Goal: Use online tool/utility: Utilize a website feature to perform a specific function

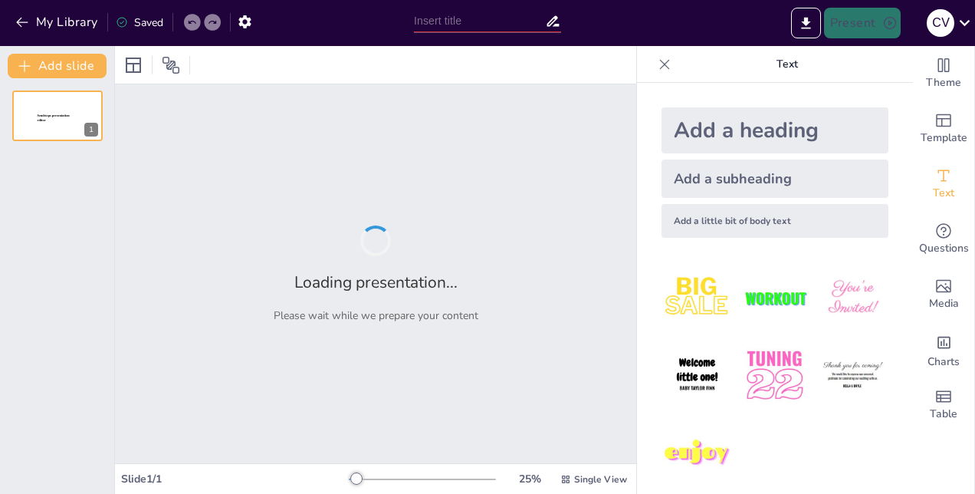
type input "Delirium en Pacientes Críticos: Diagnóstico y Manejo en la UCI"
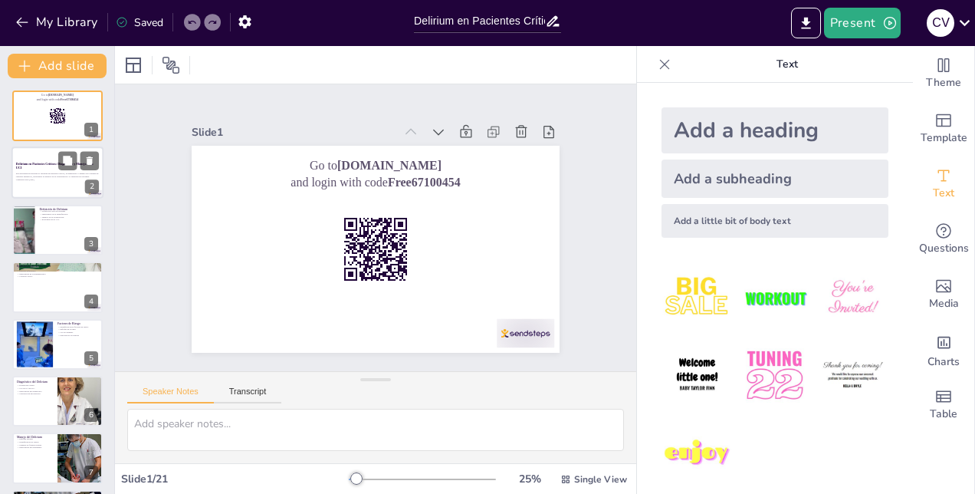
click at [46, 184] on div at bounding box center [57, 173] width 92 height 52
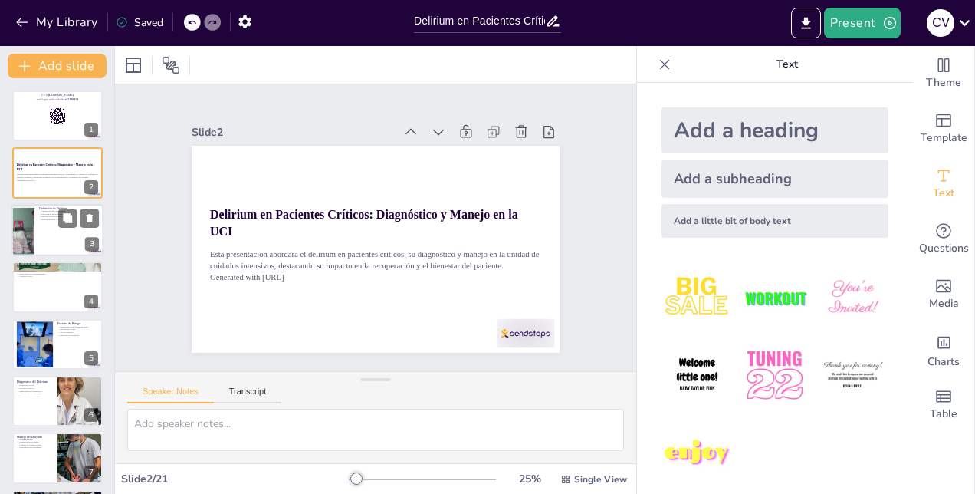
checkbox input "true"
click at [71, 236] on div at bounding box center [57, 230] width 92 height 52
type textarea "La definición clara del delirium es esencial para que los profesionales de la s…"
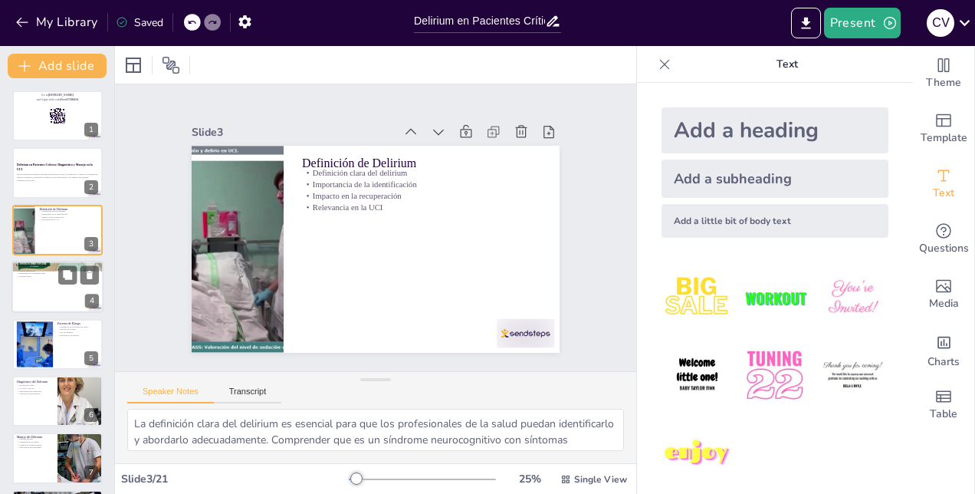
checkbox input "true"
click at [51, 291] on div at bounding box center [57, 287] width 92 height 52
type textarea "La alta prevalencia del delirium en la UCI es alarmante y resalta la necesidad …"
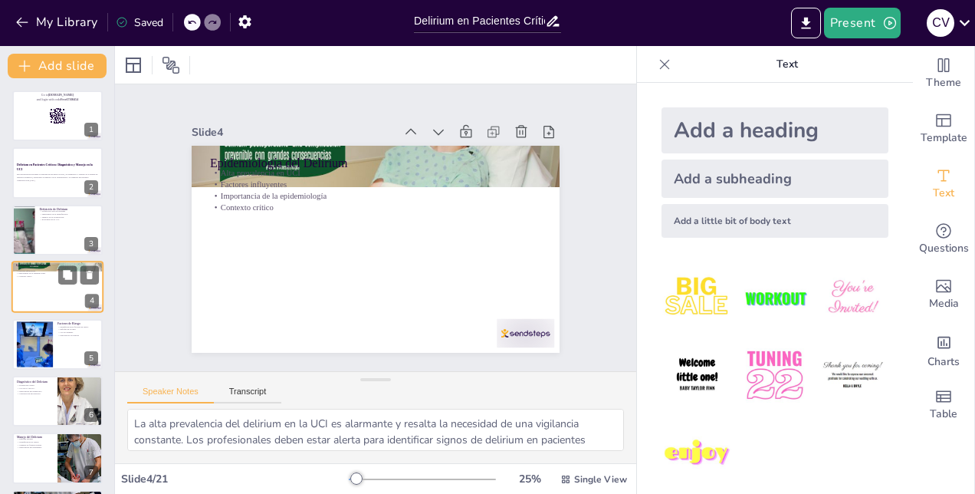
scroll to position [1, 0]
checkbox input "true"
click at [56, 227] on div at bounding box center [57, 229] width 92 height 52
type textarea "La definición clara del delirium es esencial para que los profesionales de la s…"
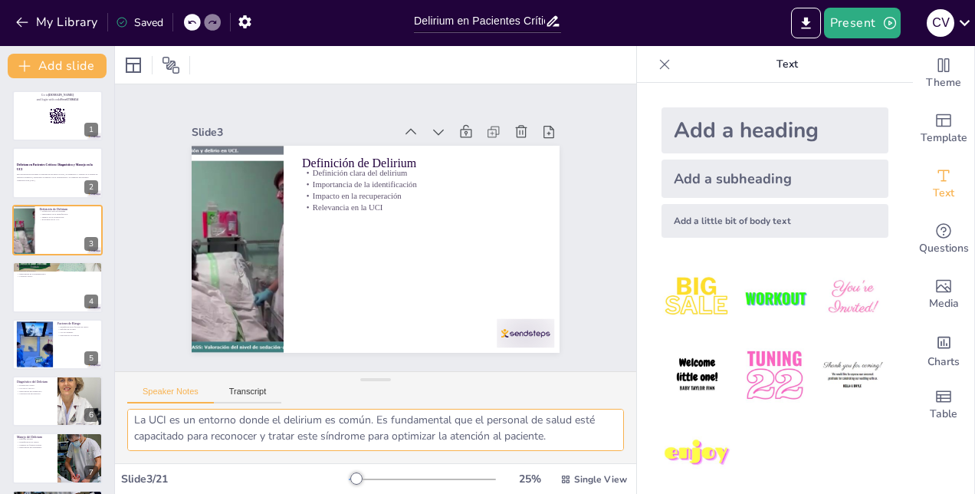
scroll to position [148, 0]
checkbox input "true"
click at [51, 176] on p "Esta presentación abordará el delirium en pacientes críticos, su diagnóstico y …" at bounding box center [57, 174] width 83 height 5
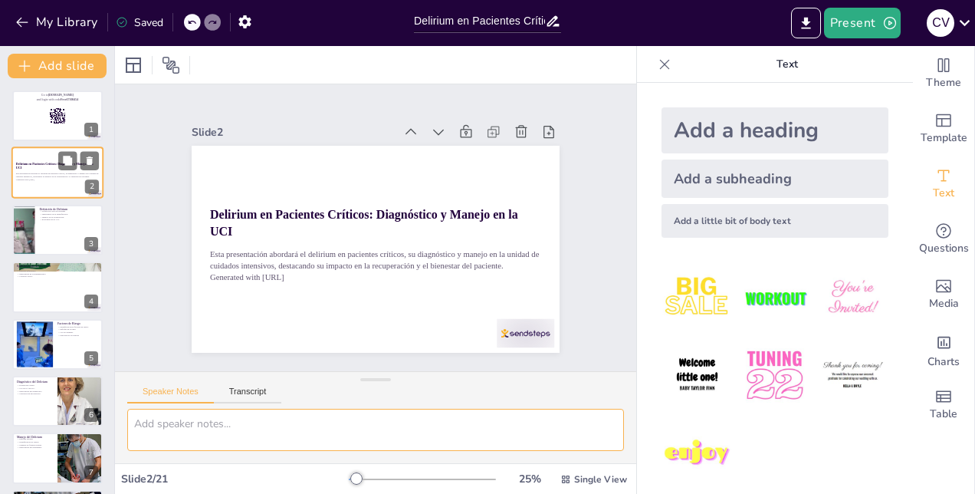
scroll to position [0, 0]
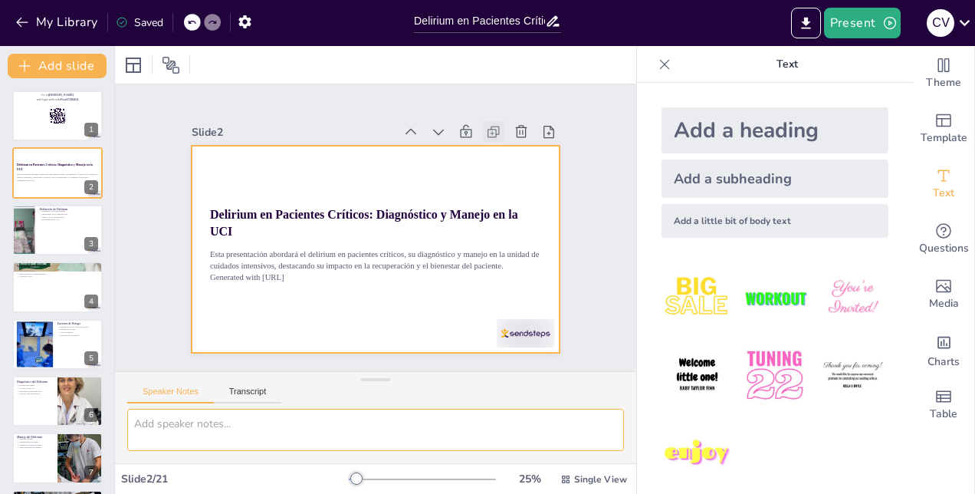
checkbox input "true"
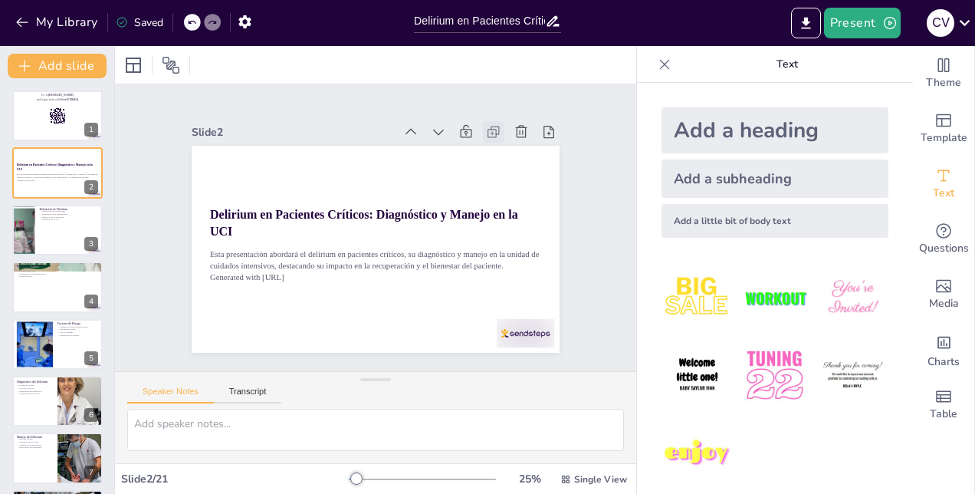
click at [454, 354] on icon at bounding box center [444, 363] width 18 height 18
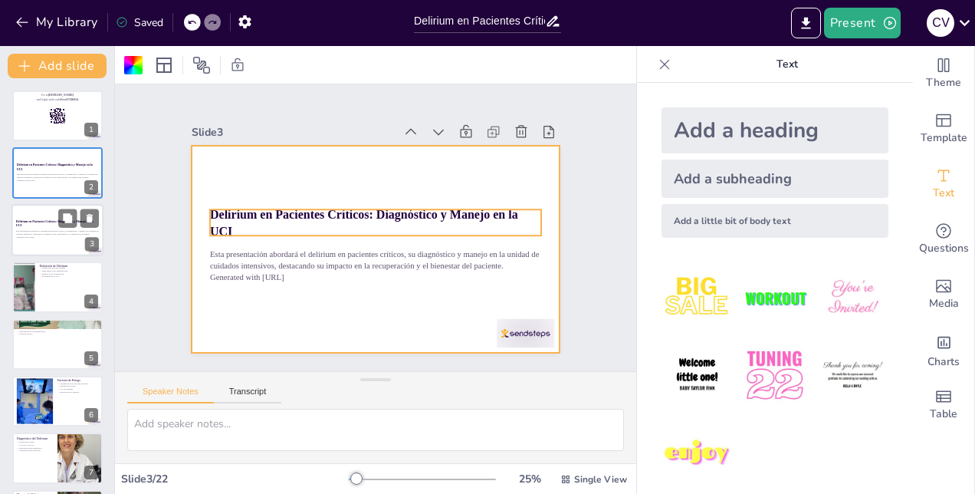
click at [49, 220] on strong "Delirium en Pacientes Críticos: Diagnóstico y Manejo en la UCI" at bounding box center [54, 223] width 77 height 8
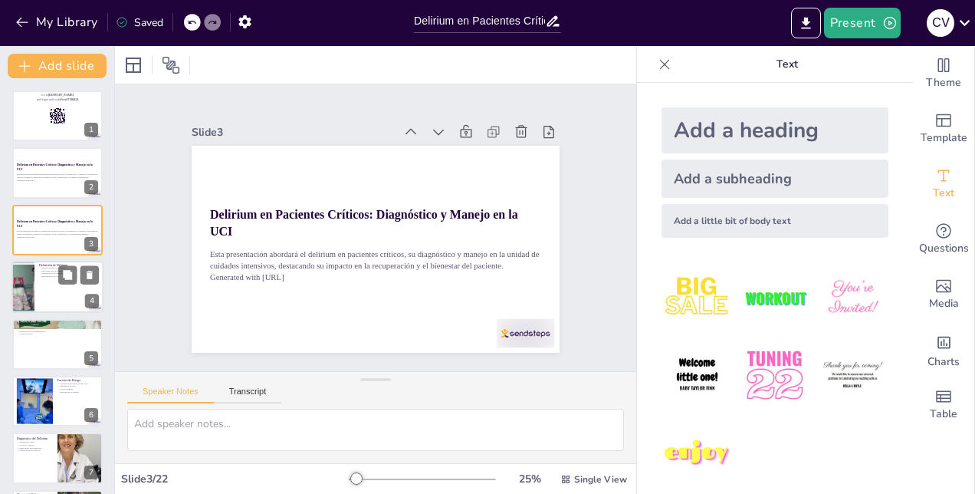
checkbox input "true"
click at [38, 282] on div at bounding box center [57, 287] width 92 height 52
type textarea "La definición clara del delirium es esencial para que los profesionales de la s…"
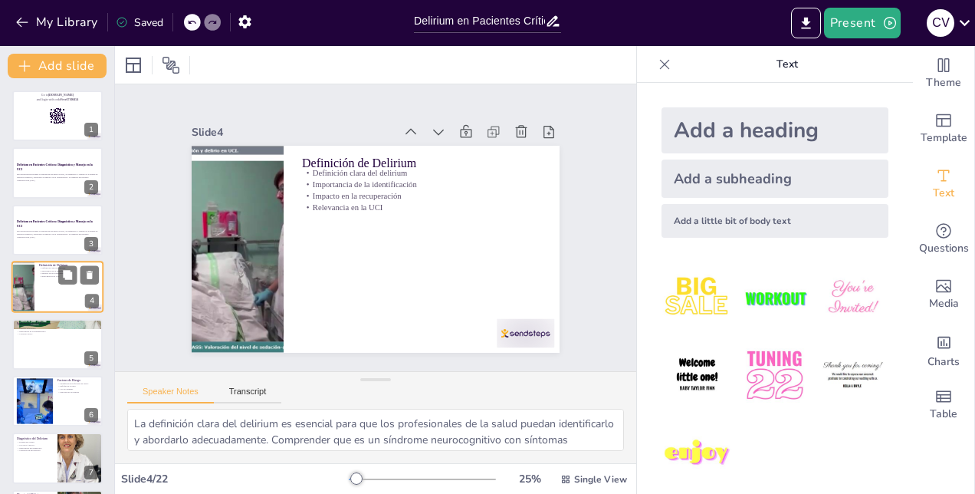
scroll to position [1, 0]
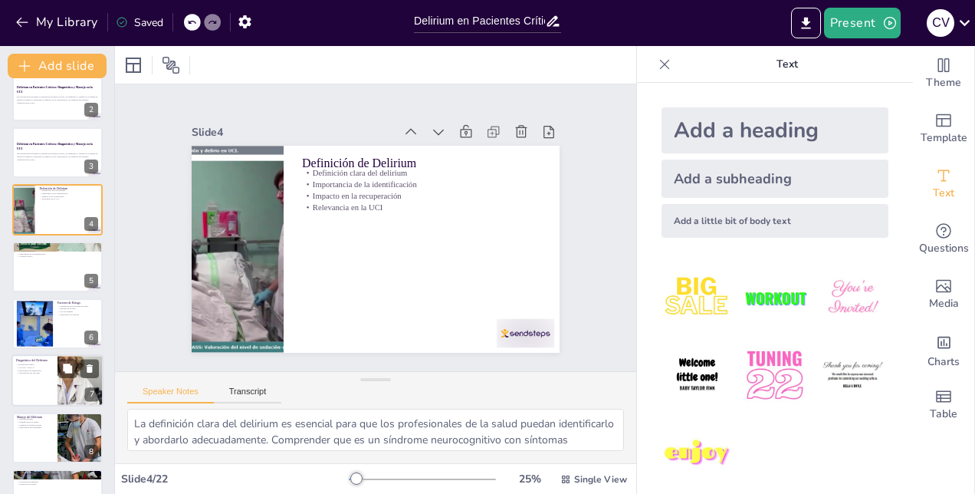
checkbox input "true"
click at [37, 385] on div at bounding box center [57, 381] width 92 height 52
type textarea "La evaluación clínica es un componente esencial en el diagnóstico del delirium.…"
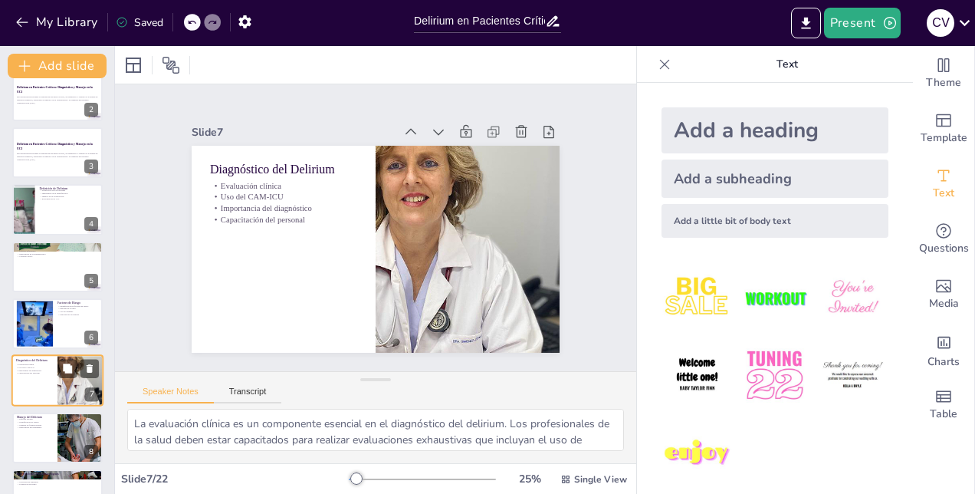
scroll to position [172, 0]
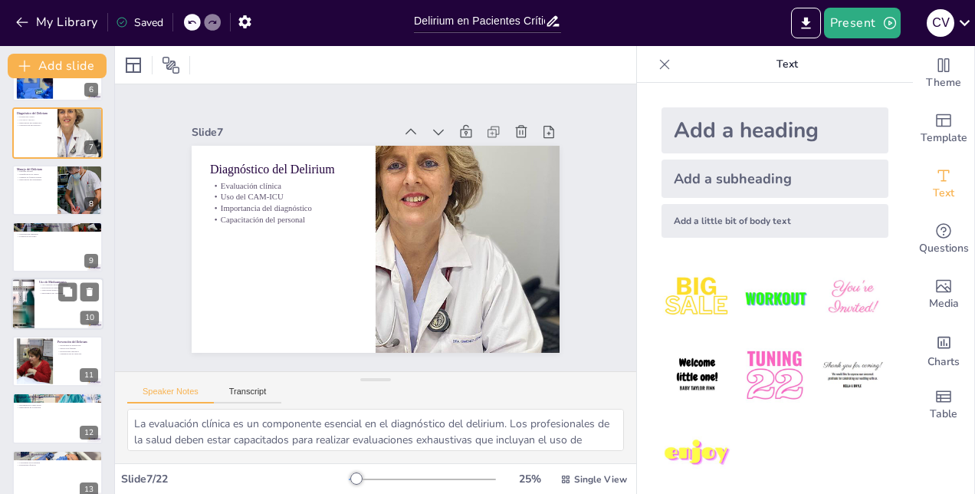
checkbox input "true"
click at [34, 311] on div at bounding box center [23, 304] width 85 height 52
type textarea "El uso cauteloso de medicamentos es esencial en el manejo del delirium. Los ant…"
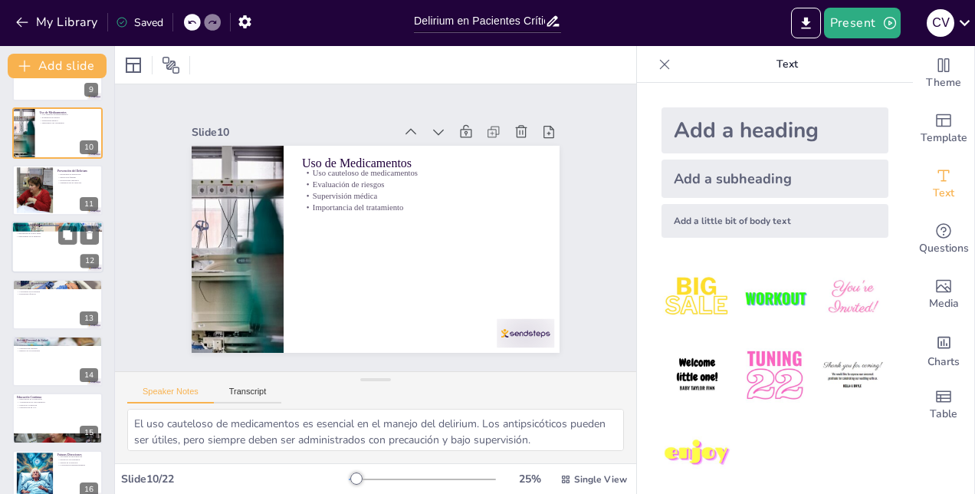
checkbox input "true"
click at [51, 259] on div at bounding box center [57, 247] width 90 height 51
type textarea "Las consecuencias del delirium pueden llevar a una estancia hospitalaria más pr…"
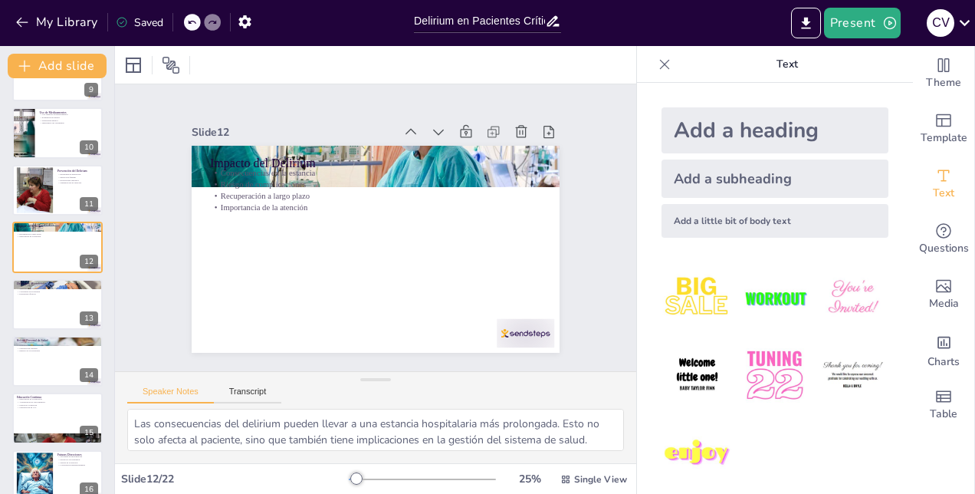
scroll to position [457, 0]
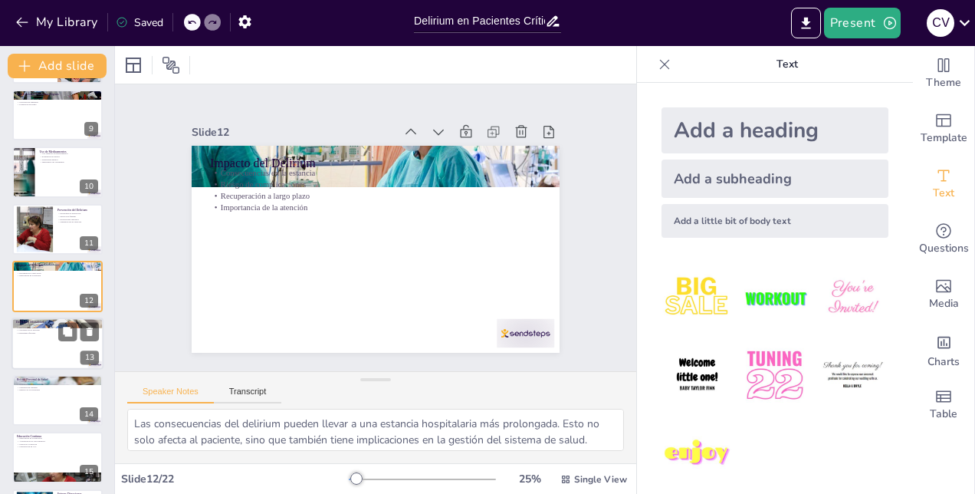
checkbox input "true"
click at [35, 342] on div at bounding box center [57, 343] width 90 height 51
type textarea "Comprender la relación entre el delirium y la mortalidad es esencial para los p…"
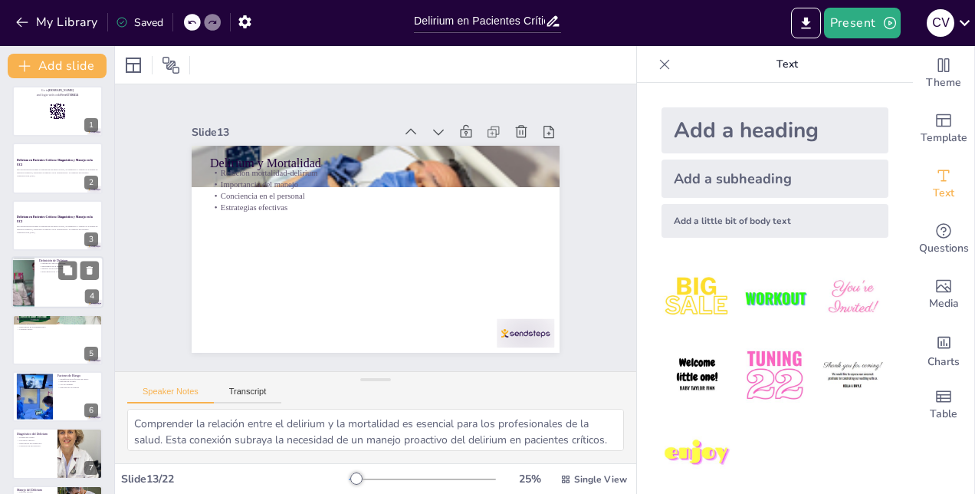
scroll to position [0, 0]
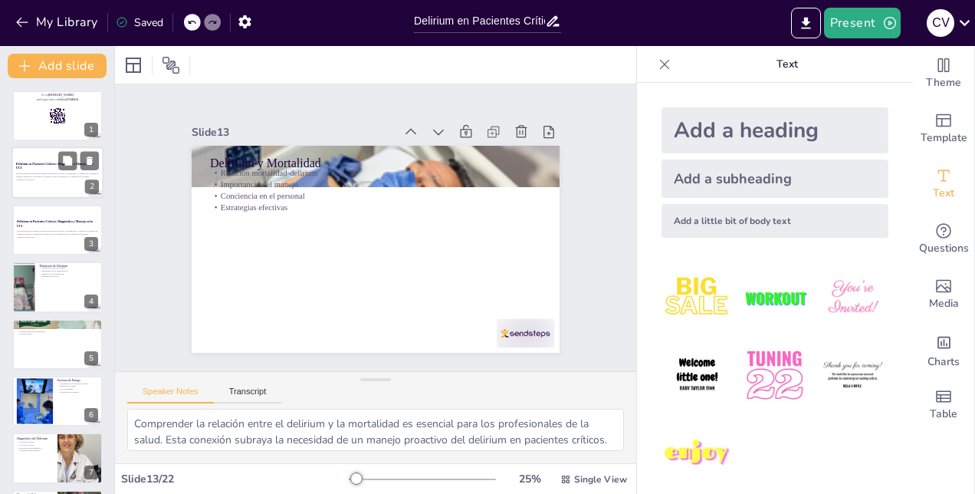
checkbox input "true"
click at [45, 167] on p "Delirium en Pacientes Críticos: Diagnóstico y Manejo en la UCI" at bounding box center [57, 166] width 83 height 8
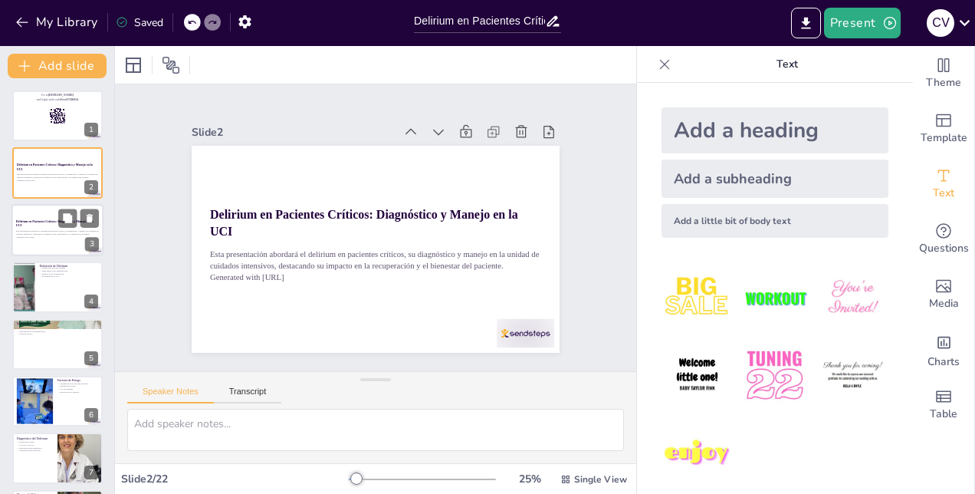
click at [38, 225] on p "Delirium en Pacientes Críticos: Diagnóstico y Manejo en la UCI" at bounding box center [57, 223] width 83 height 8
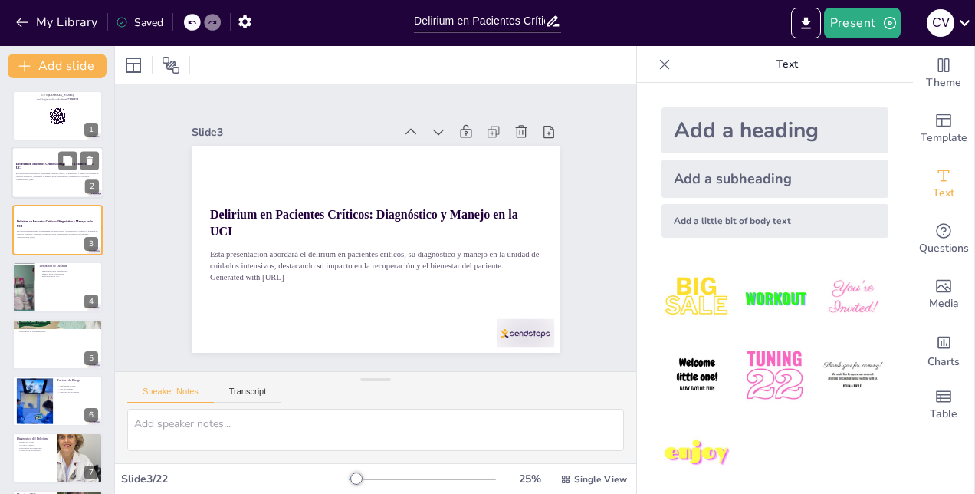
click at [39, 178] on p "Esta presentación abordará el delirium en pacientes críticos, su diagnóstico y …" at bounding box center [57, 174] width 83 height 5
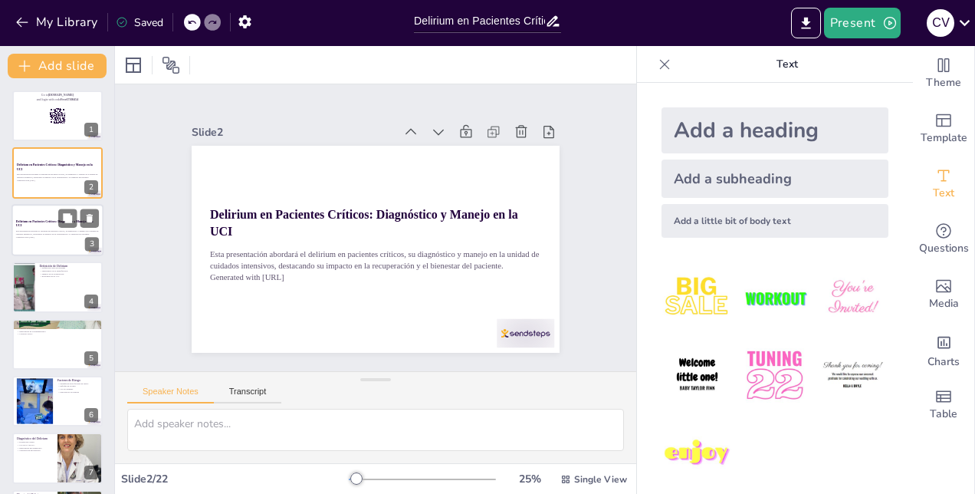
click at [34, 241] on div at bounding box center [57, 230] width 92 height 52
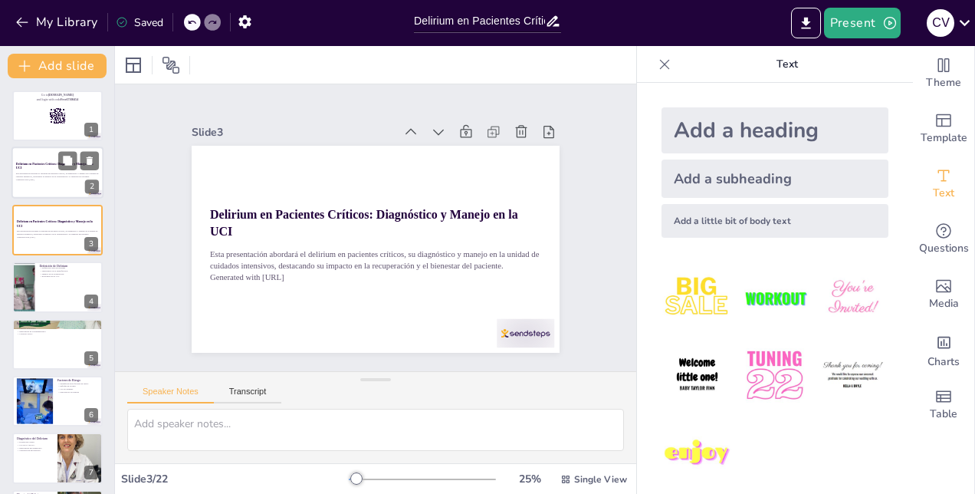
click at [35, 181] on p "Generated with [URL]" at bounding box center [57, 180] width 83 height 3
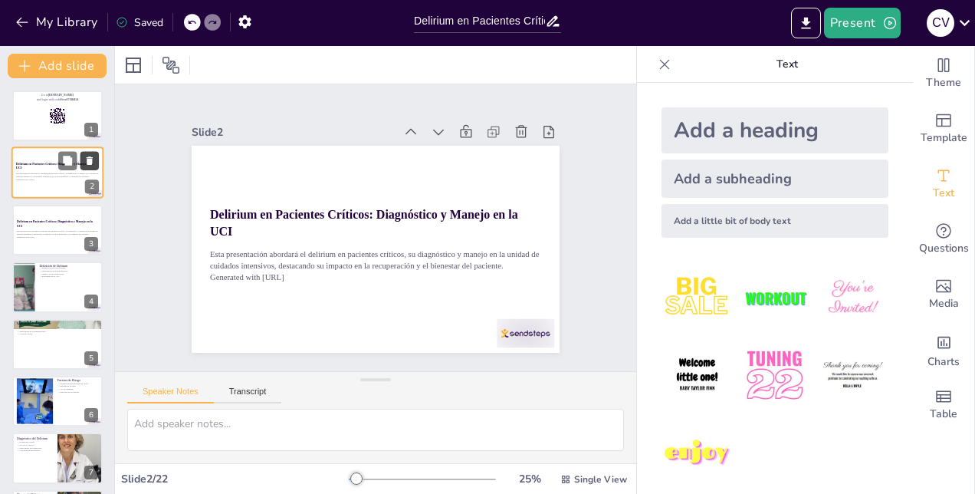
checkbox input "true"
click at [87, 159] on icon at bounding box center [90, 161] width 6 height 8
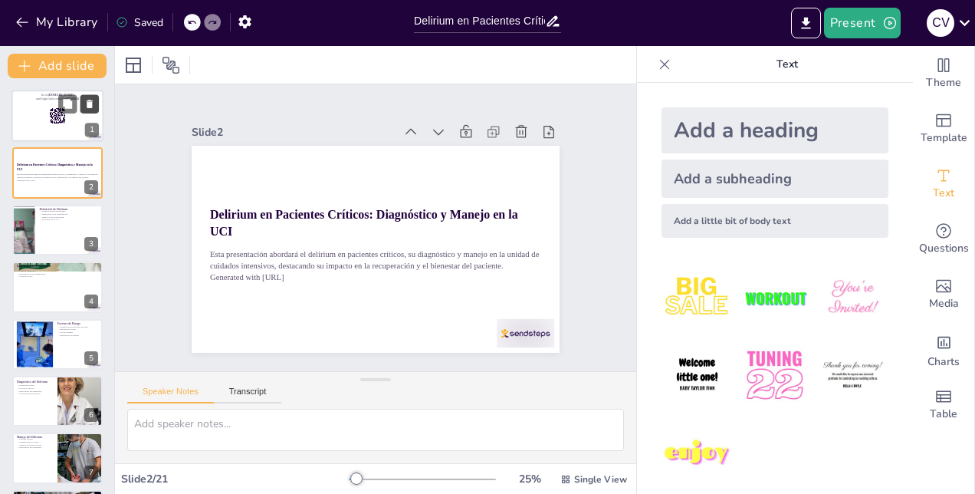
checkbox input "true"
click at [90, 107] on icon at bounding box center [90, 104] width 6 height 8
type textarea "La definición clara del delirium es esencial para que los profesionales de la s…"
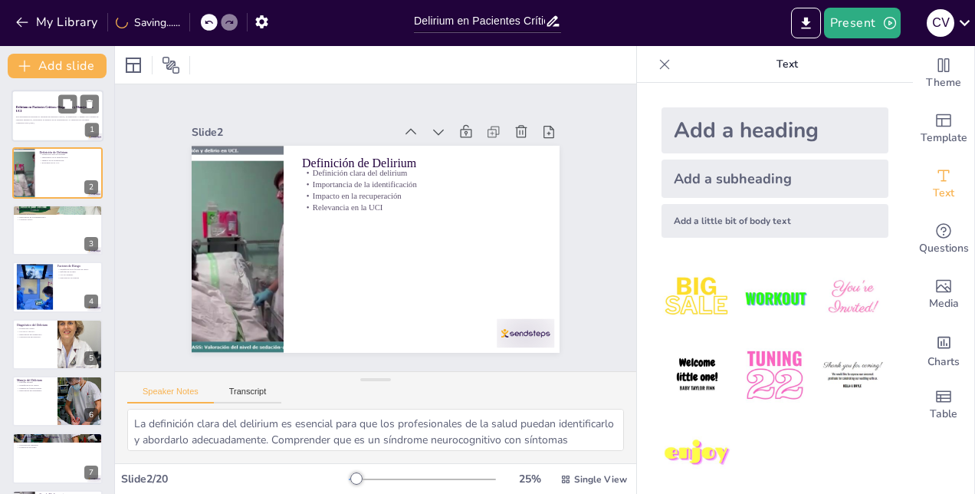
checkbox input "true"
click at [34, 110] on p "Delirium en Pacientes Críticos: Diagnóstico y Manejo en la UCI" at bounding box center [57, 109] width 83 height 8
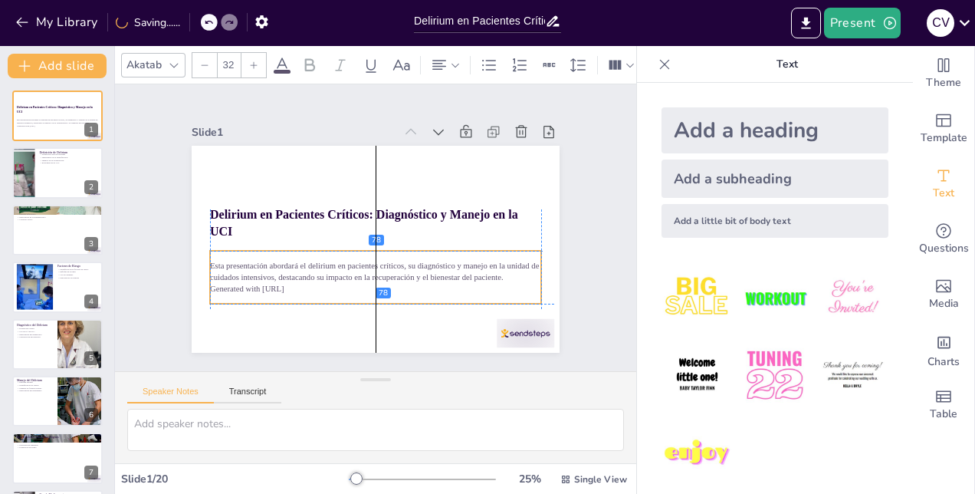
drag, startPoint x: 295, startPoint y: 273, endPoint x: 297, endPoint y: 290, distance: 16.9
click at [297, 290] on div "Esta presentación abordará el delirium en pacientes críticos, su diagnóstico y …" at bounding box center [360, 275] width 331 height 153
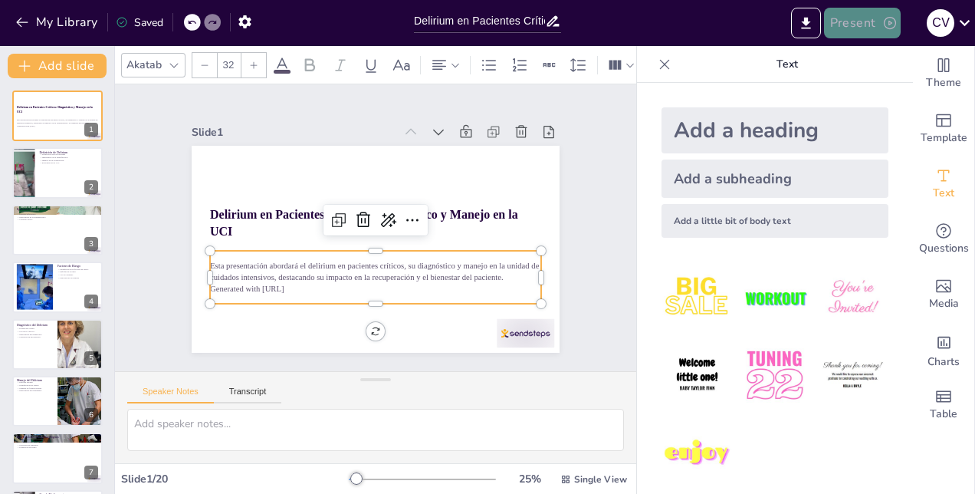
click at [852, 16] on button "Present" at bounding box center [862, 23] width 77 height 31
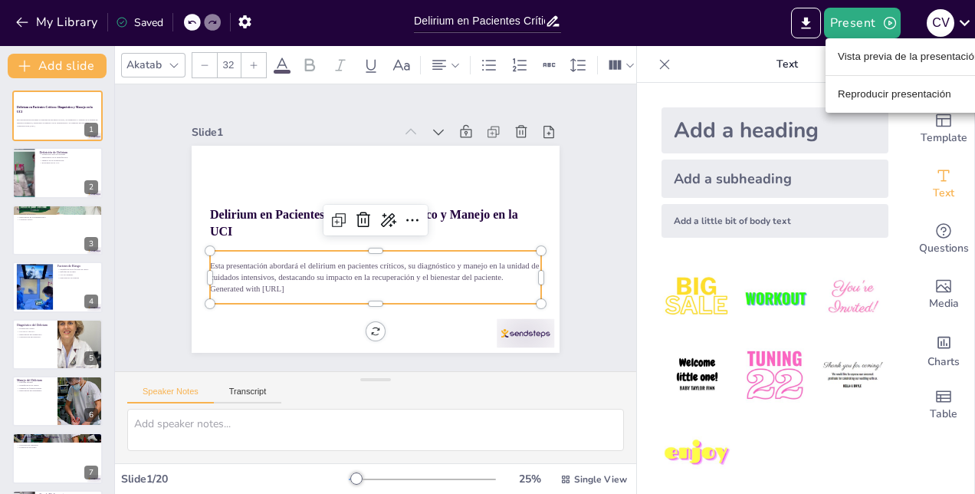
click at [861, 95] on li "Reproducir presentación" at bounding box center [909, 94] width 166 height 25
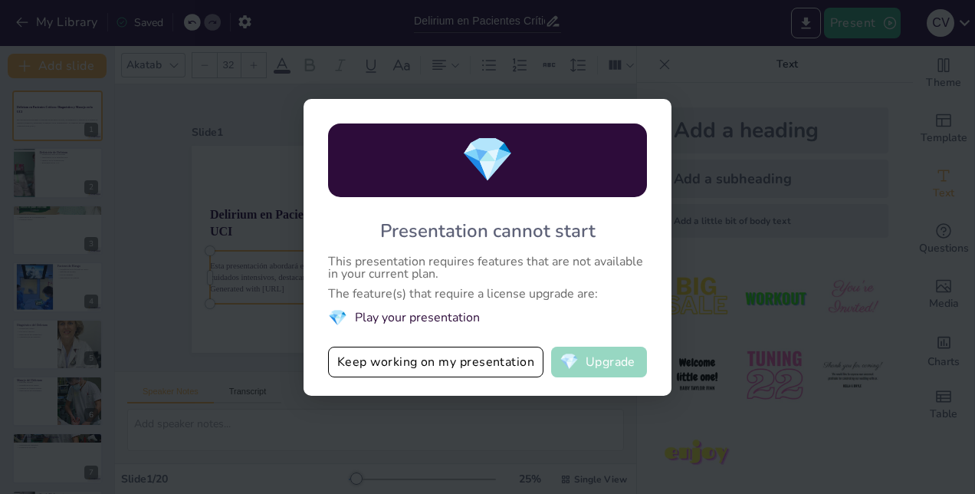
click at [623, 360] on button "💎 Upgrade" at bounding box center [599, 362] width 96 height 31
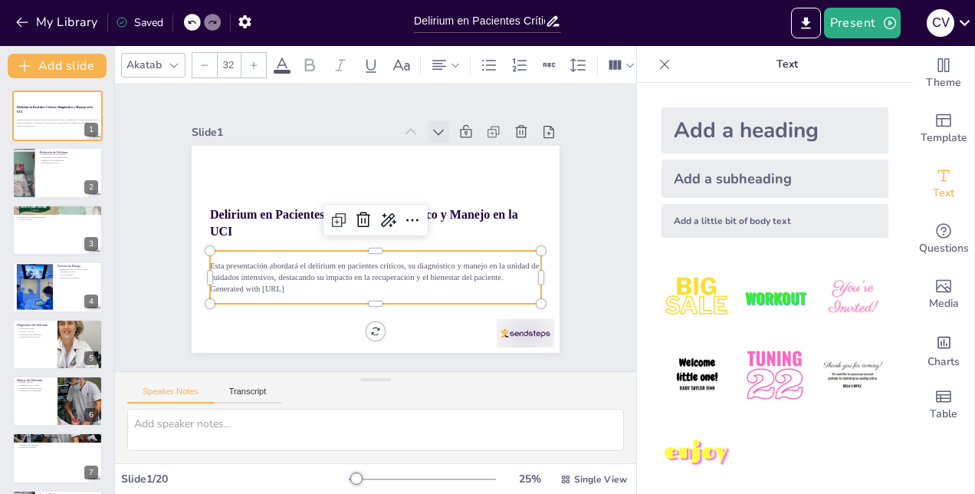
click at [440, 130] on icon at bounding box center [448, 138] width 17 height 17
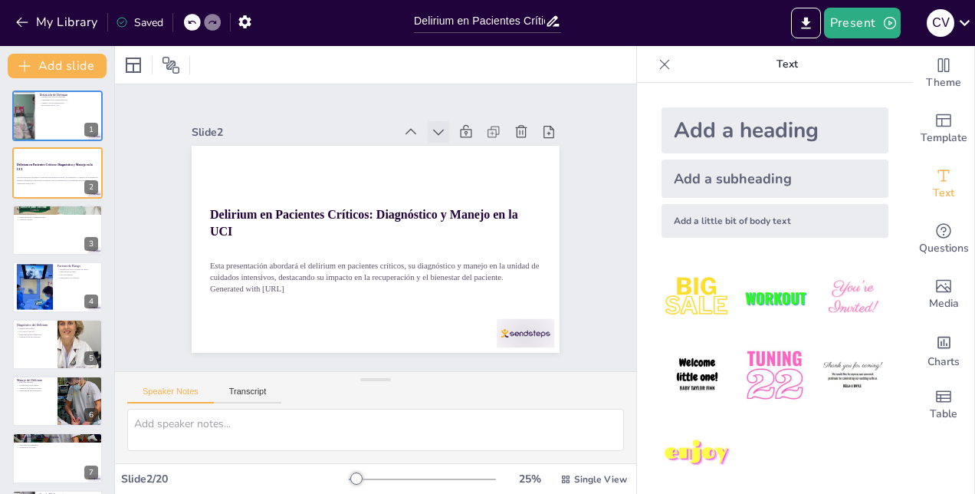
click at [455, 146] on icon at bounding box center [464, 155] width 19 height 19
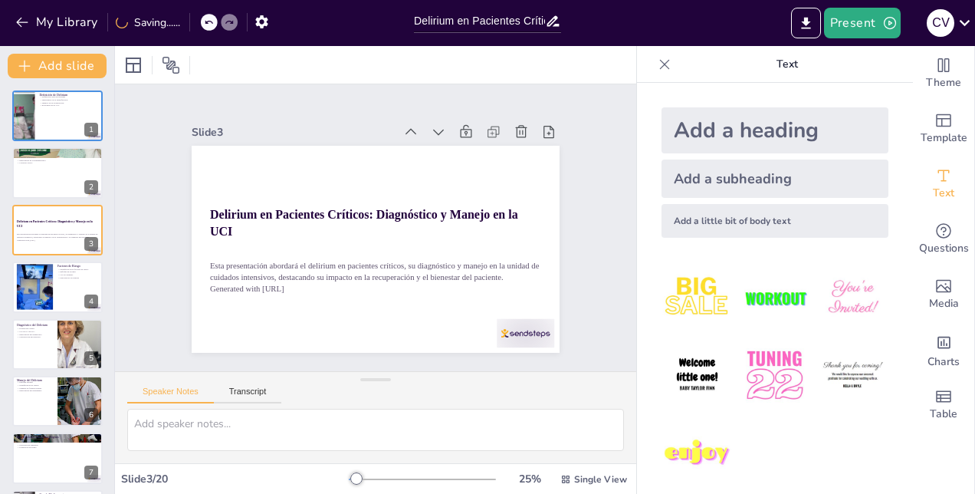
click at [468, 166] on icon at bounding box center [478, 176] width 21 height 21
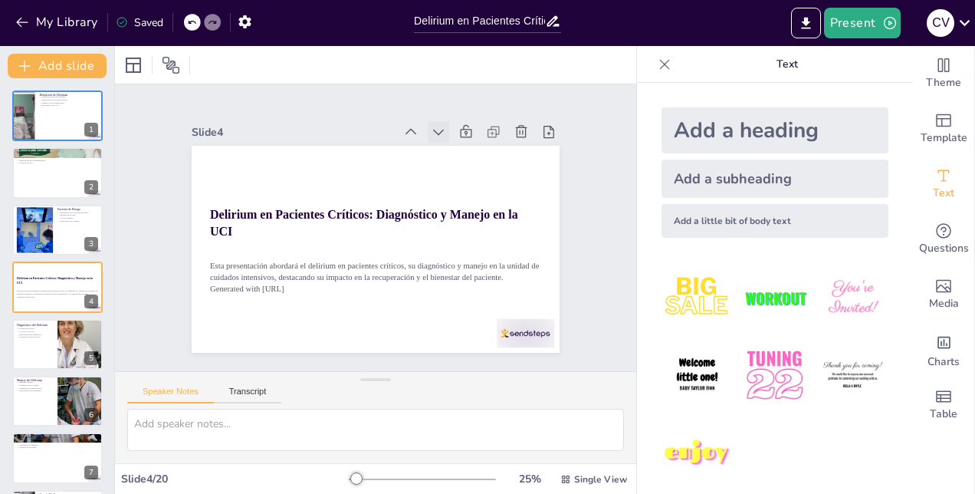
click at [448, 138] on icon at bounding box center [457, 147] width 18 height 18
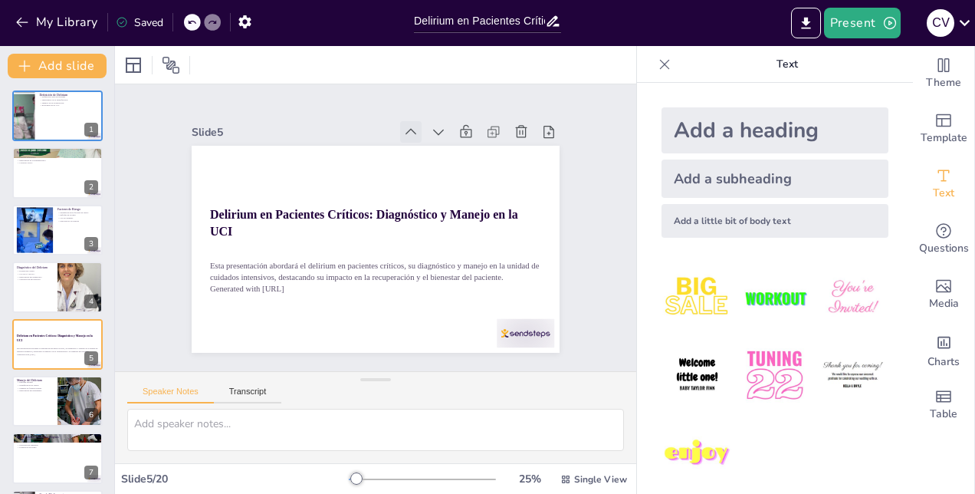
click at [412, 127] on icon at bounding box center [420, 135] width 17 height 17
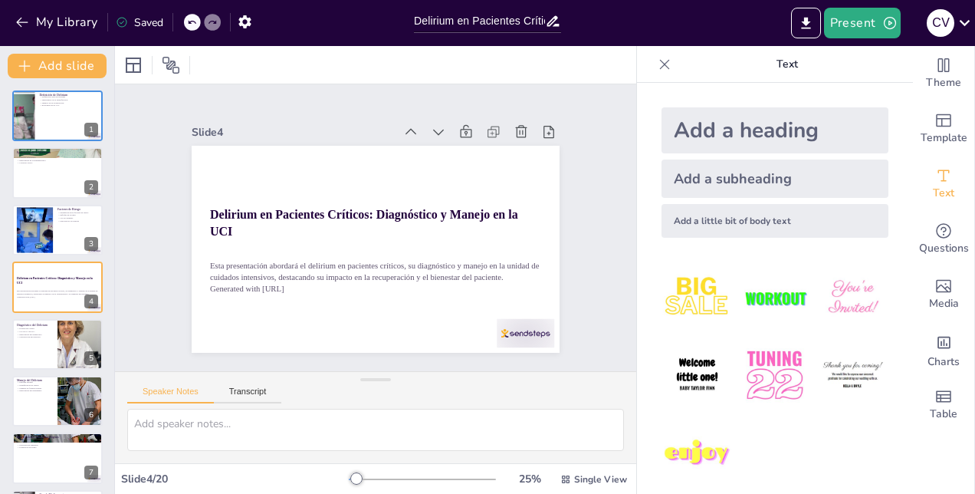
click at [421, 132] on icon at bounding box center [430, 141] width 18 height 18
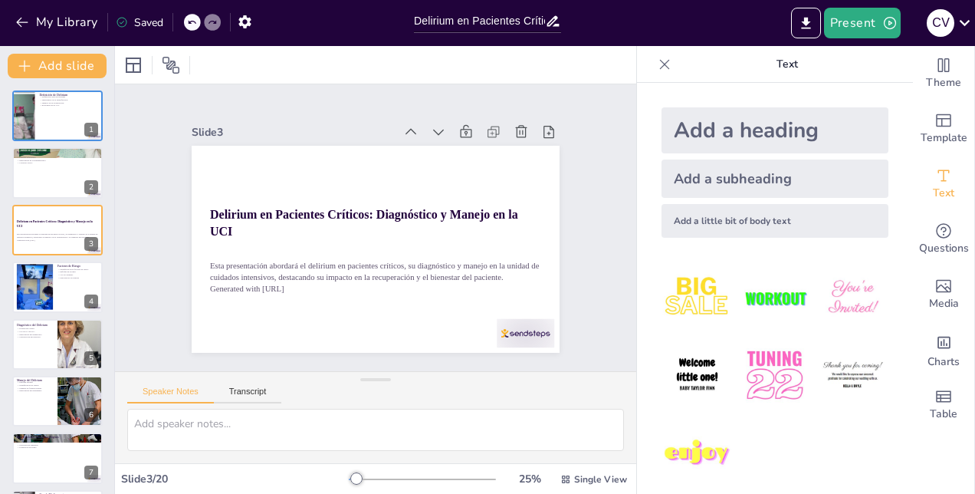
click at [429, 138] on icon at bounding box center [438, 147] width 19 height 19
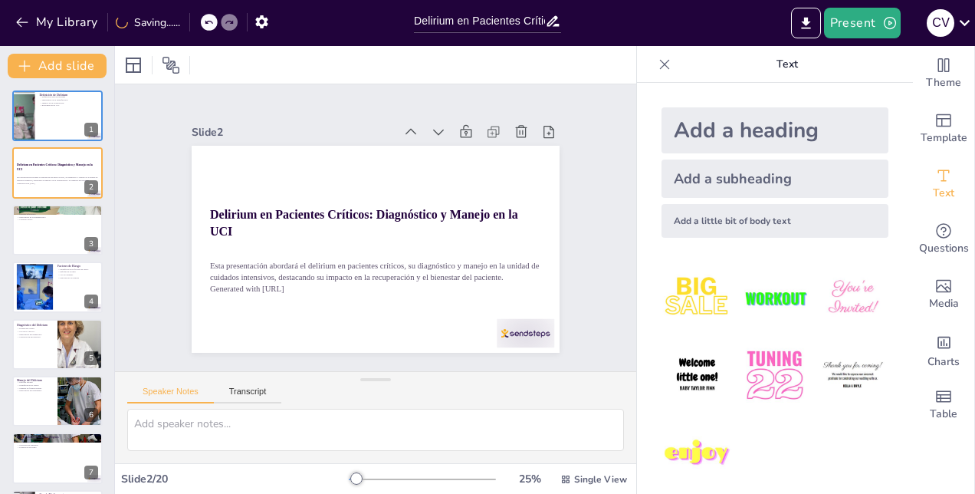
click at [421, 132] on icon at bounding box center [430, 141] width 18 height 18
click at [0, 0] on icon at bounding box center [0, 0] width 0 height 0
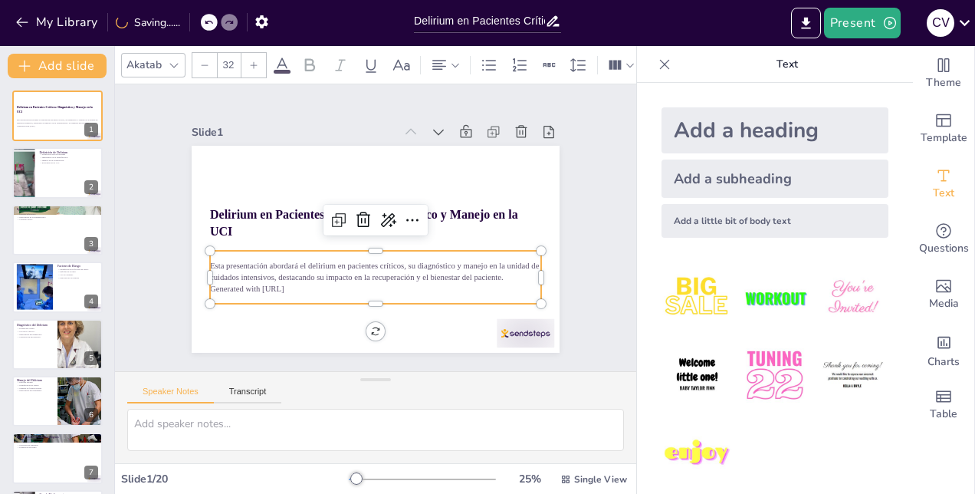
click at [412, 127] on icon at bounding box center [420, 135] width 17 height 17
click at [331, 215] on icon at bounding box center [342, 209] width 23 height 23
checkbox input "true"
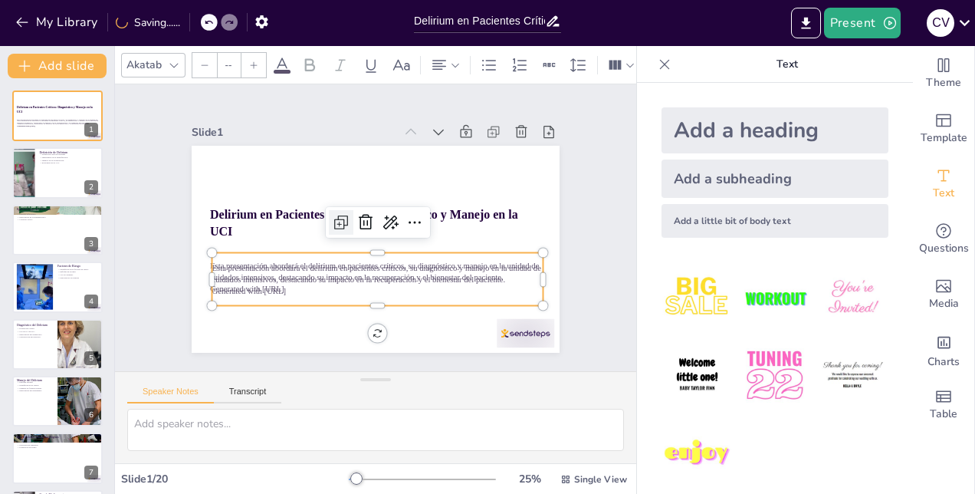
type input "32"
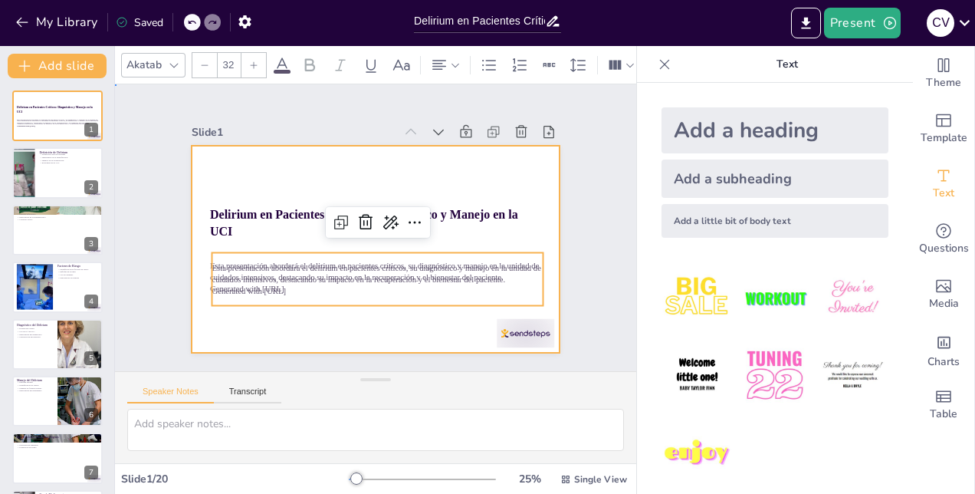
click at [504, 164] on div at bounding box center [373, 249] width 388 height 245
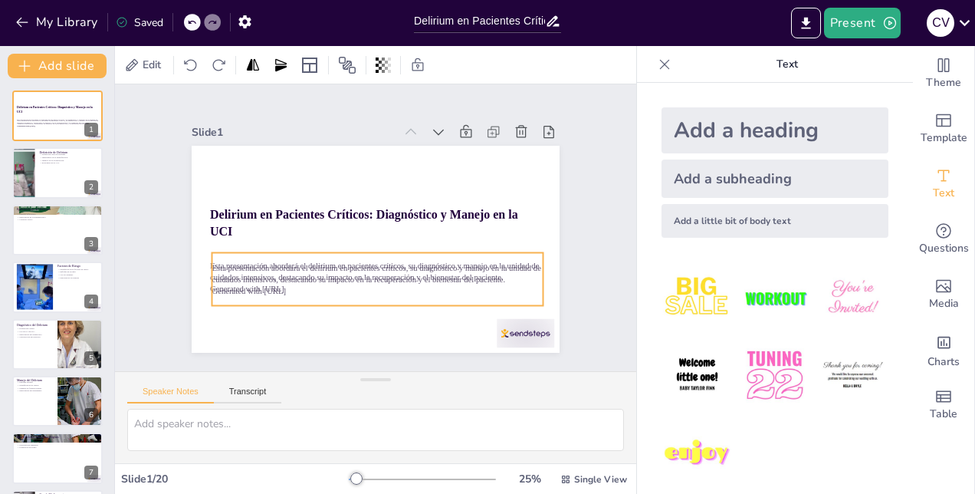
click at [481, 268] on p "Esta presentación abordará el delirium en pacientes críticos, su diagnóstico y …" at bounding box center [354, 269] width 298 height 186
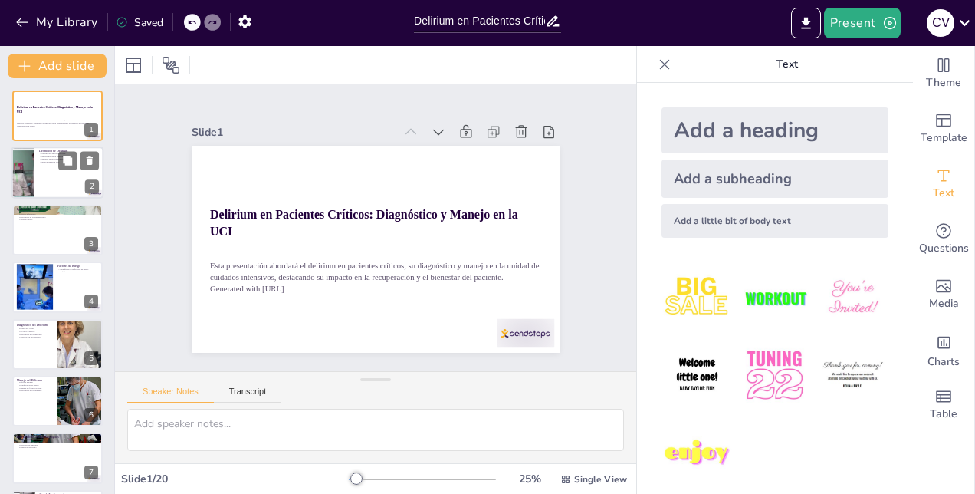
checkbox input "true"
click at [63, 178] on div at bounding box center [57, 173] width 92 height 52
type textarea "La definición clara del delirium es esencial para que los profesionales de la s…"
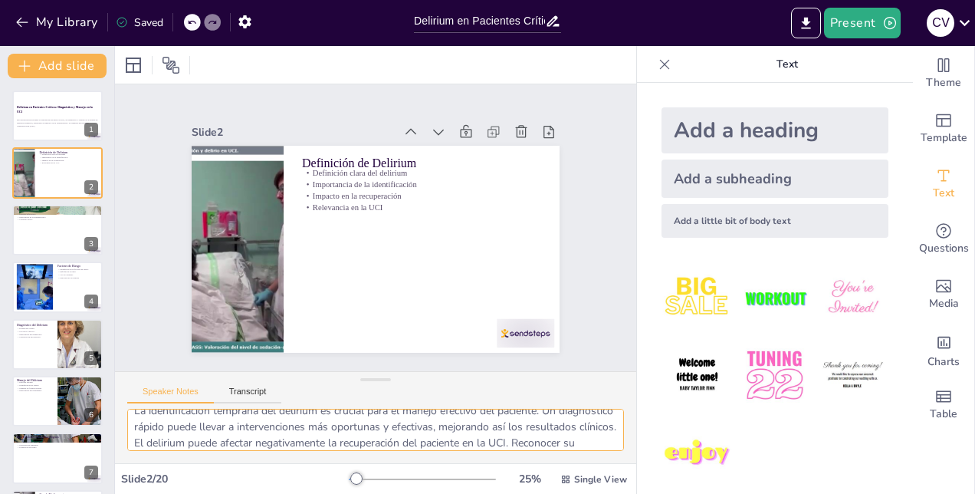
scroll to position [31, 0]
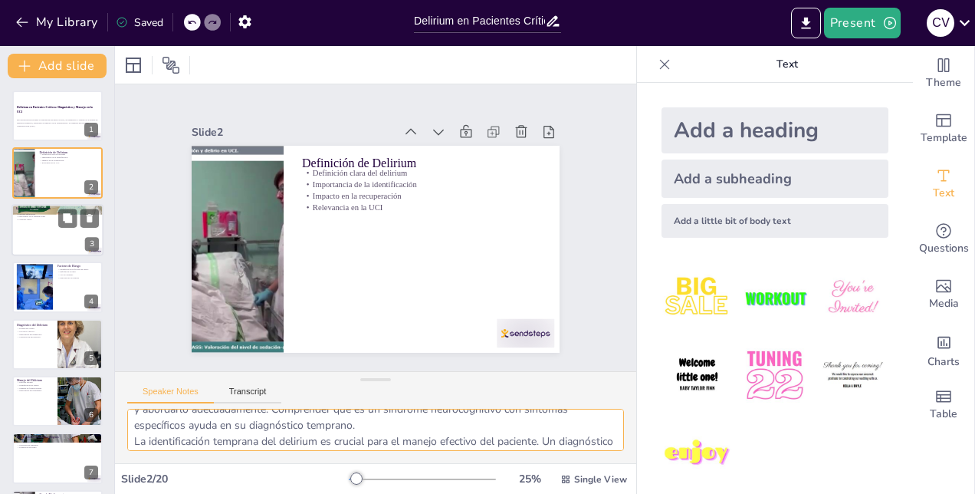
checkbox input "true"
click at [57, 233] on div at bounding box center [57, 230] width 92 height 52
type textarea "La alta prevalencia del delirium en la UCI es alarmante y resalta la necesidad …"
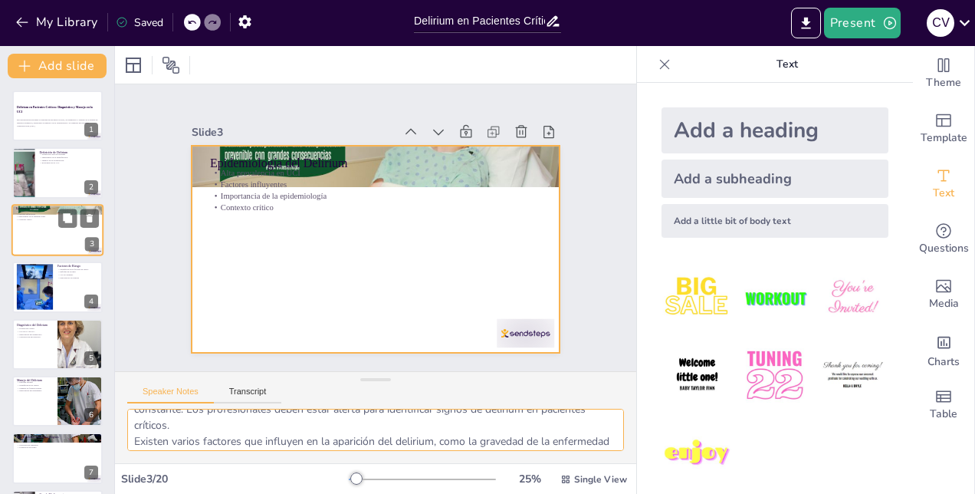
click at [43, 232] on div at bounding box center [57, 230] width 92 height 52
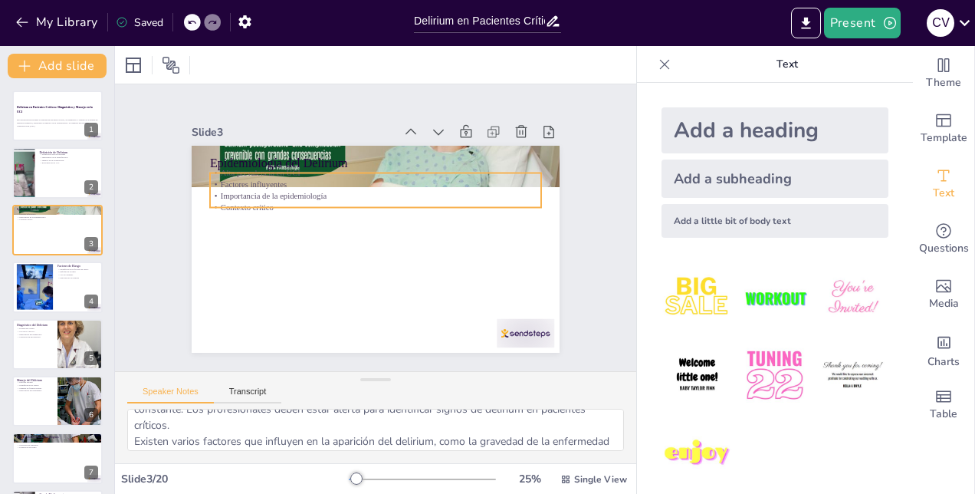
click at [233, 169] on p "Alta prevalencia en UCI" at bounding box center [392, 175] width 318 height 113
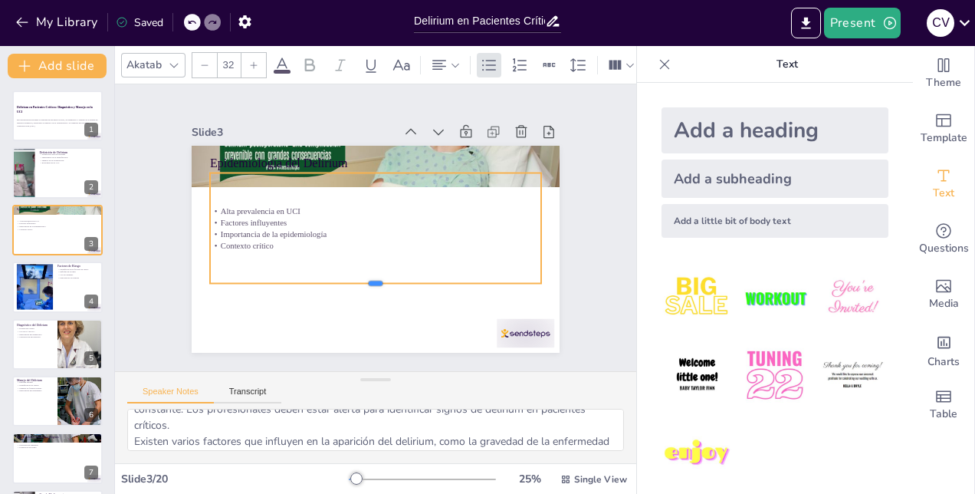
click at [368, 273] on div "Epidemiología del Delirium Alta prevalencia en UCI Factores influyentes Importa…" at bounding box center [362, 245] width 419 height 384
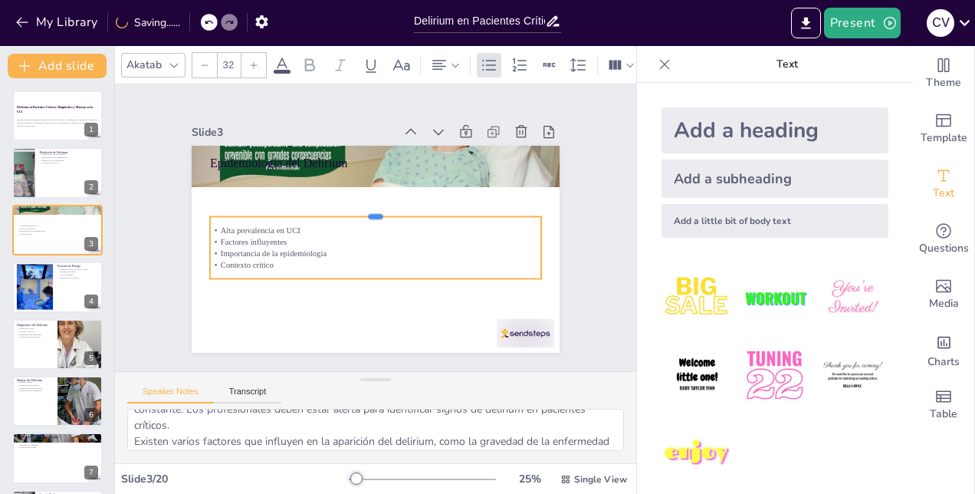
drag, startPoint x: 363, startPoint y: 193, endPoint x: 279, endPoint y: 153, distance: 92.6
click at [357, 209] on div at bounding box center [379, 210] width 327 height 80
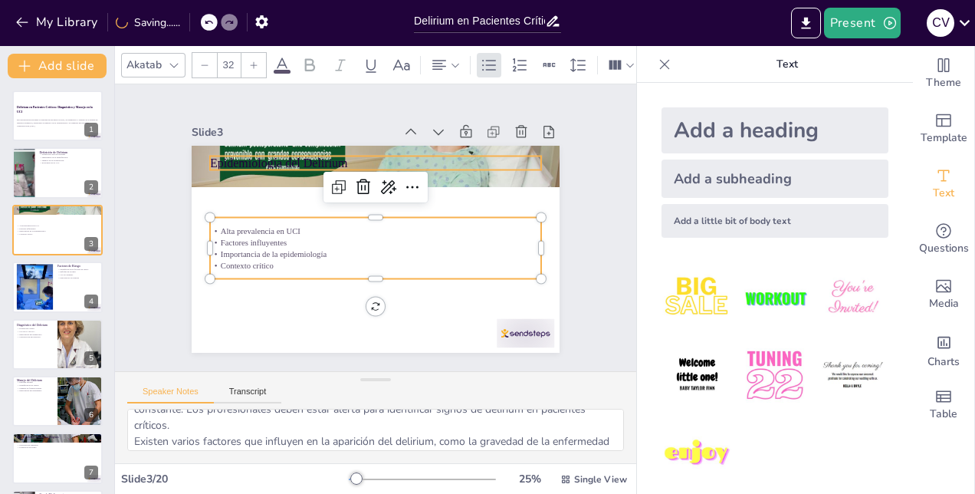
checkbox input "true"
type input "--"
click at [294, 151] on div "Epidemiología del Delirium Alta prevalencia en UCI Factores influyentes Importa…" at bounding box center [431, 167] width 274 height 246
checkbox input "true"
type input "48"
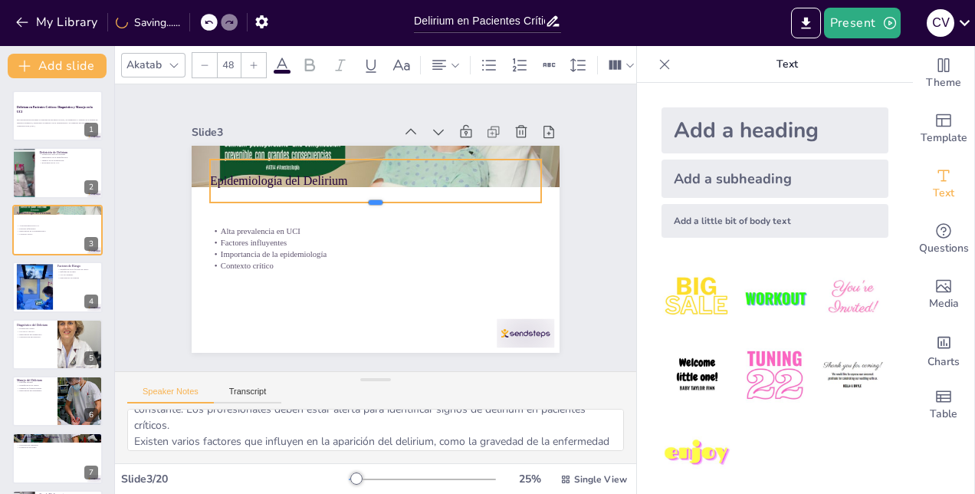
drag, startPoint x: 365, startPoint y: 170, endPoint x: 368, endPoint y: 201, distance: 30.8
click at [368, 201] on div at bounding box center [379, 209] width 327 height 80
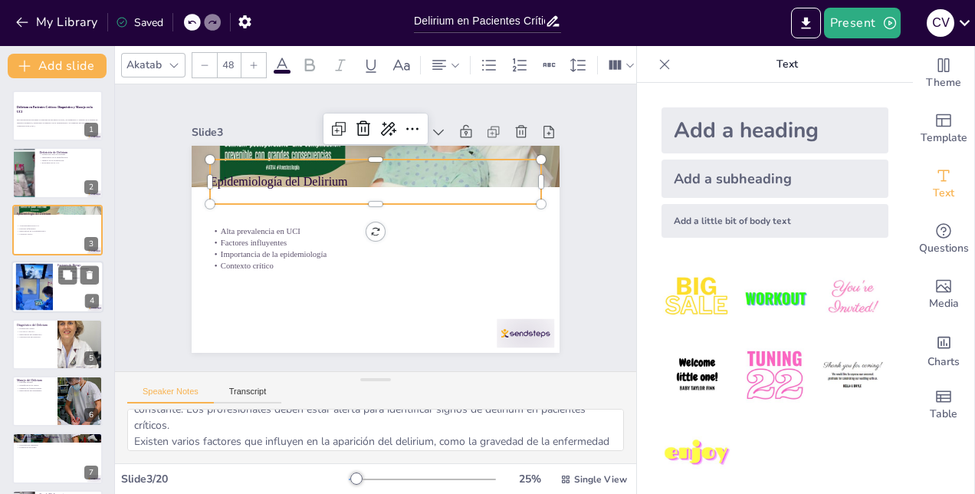
checkbox input "true"
click at [43, 287] on div at bounding box center [35, 287] width 94 height 47
type textarea "Identificar los factores de riesgo es fundamental para la prevención del deliri…"
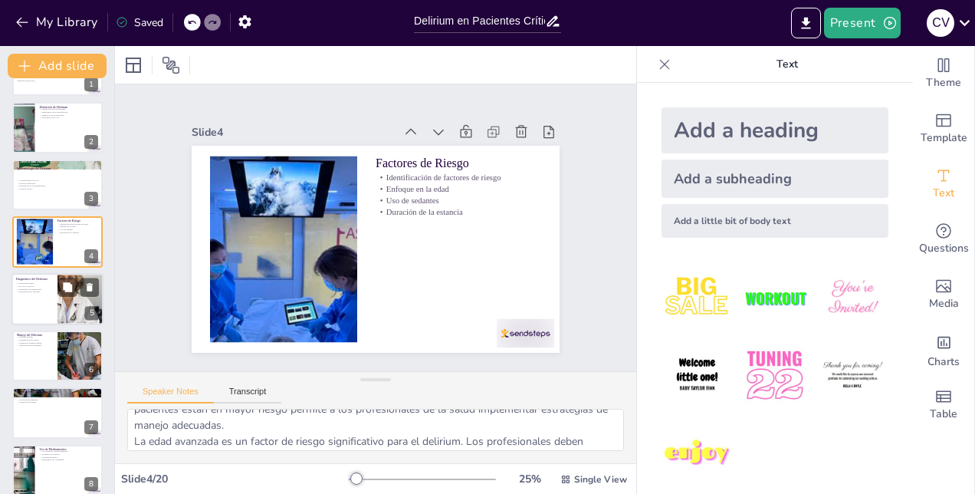
scroll to position [77, 0]
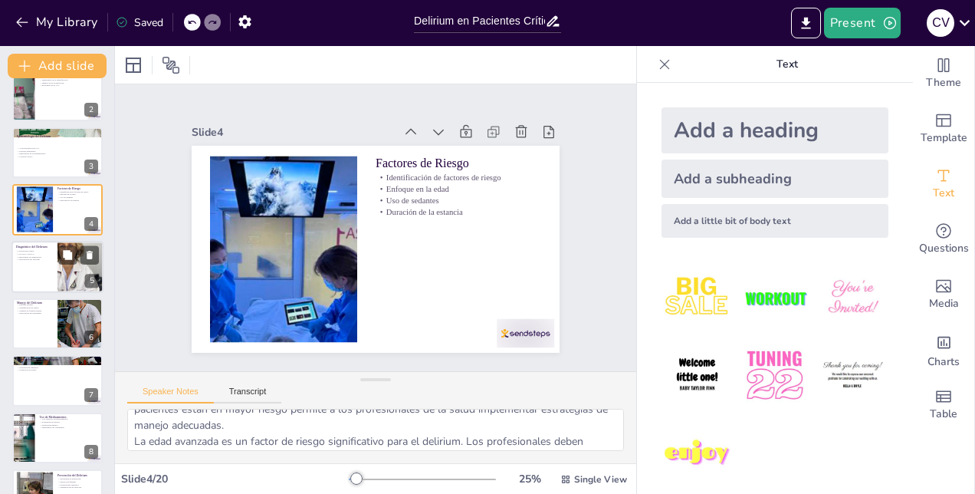
checkbox input "true"
click at [34, 265] on div at bounding box center [57, 267] width 92 height 52
type textarea "La evaluación clínica es un componente esencial en el diagnóstico del delirium.…"
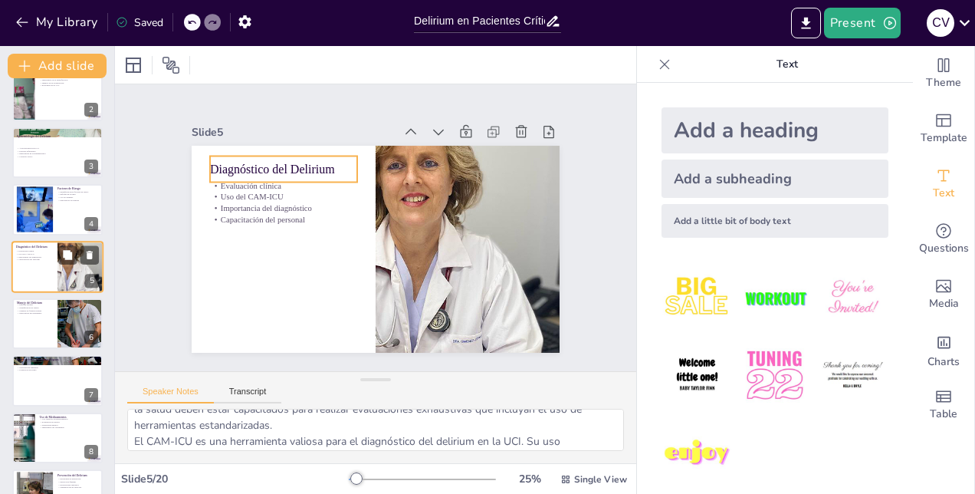
scroll to position [58, 0]
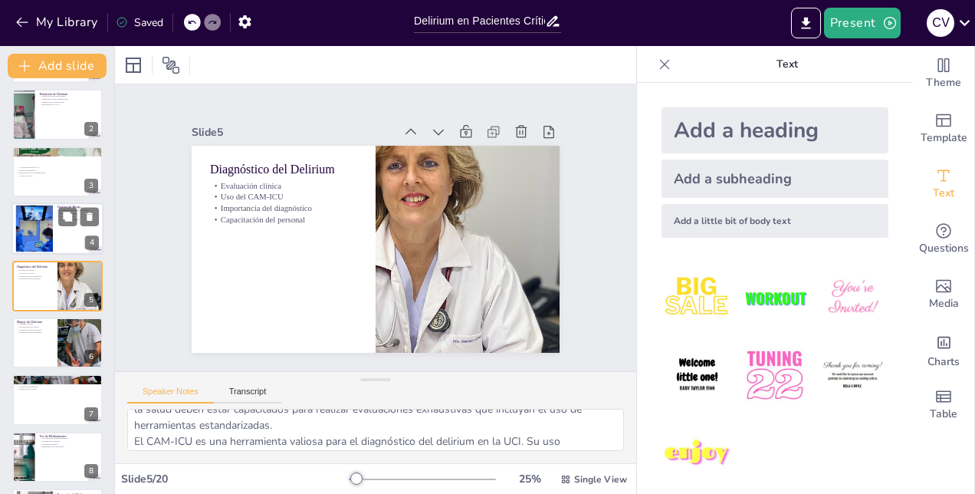
checkbox input "true"
click at [29, 234] on div at bounding box center [35, 228] width 94 height 47
type textarea "Identificar los factores de riesgo es fundamental para la prevención del deliri…"
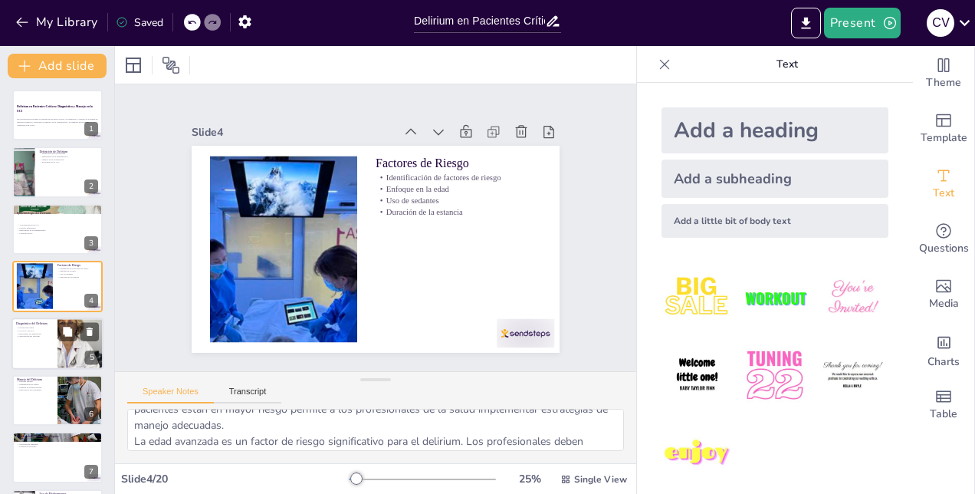
checkbox input "true"
click at [29, 337] on div at bounding box center [57, 343] width 90 height 51
type textarea "La evaluación clínica es un componente esencial en el diagnóstico del delirium.…"
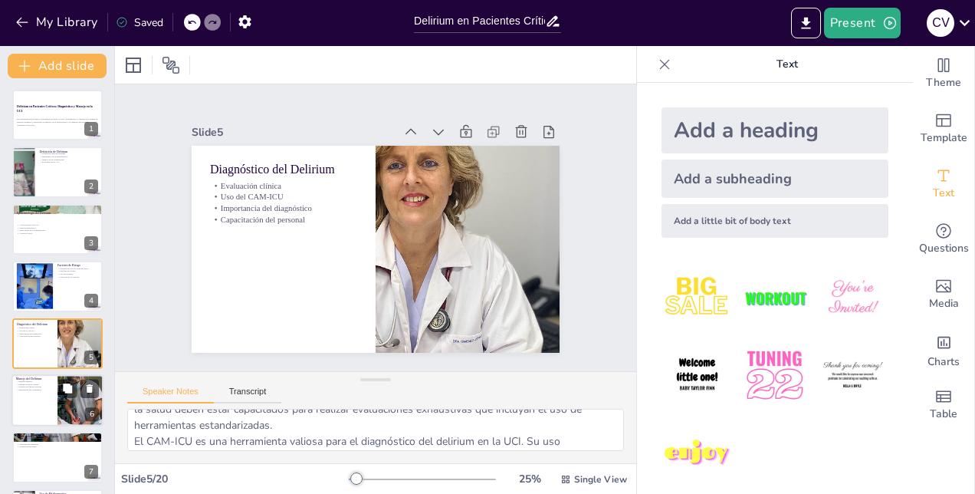
scroll to position [58, 0]
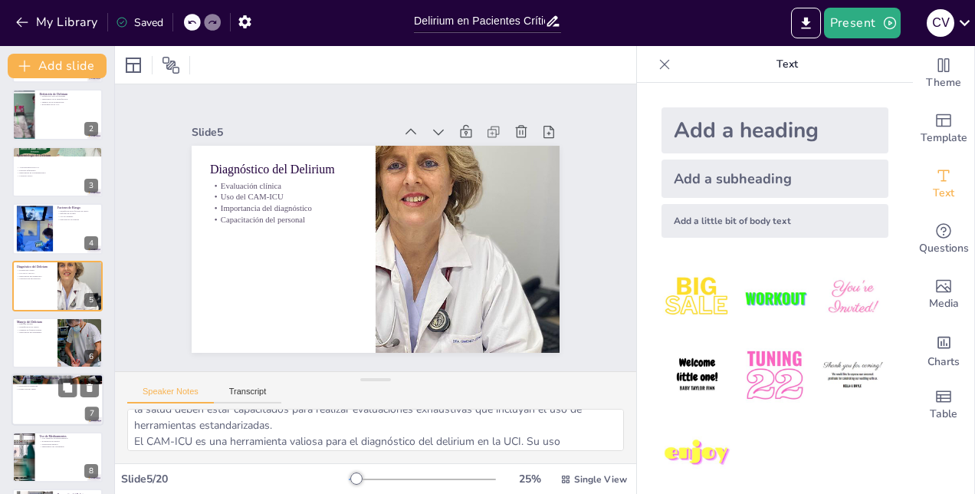
checkbox input "true"
click at [34, 391] on div at bounding box center [57, 400] width 92 height 52
type textarea "Implementar estrategias efectivas no farmacológicas es fundamental para el mane…"
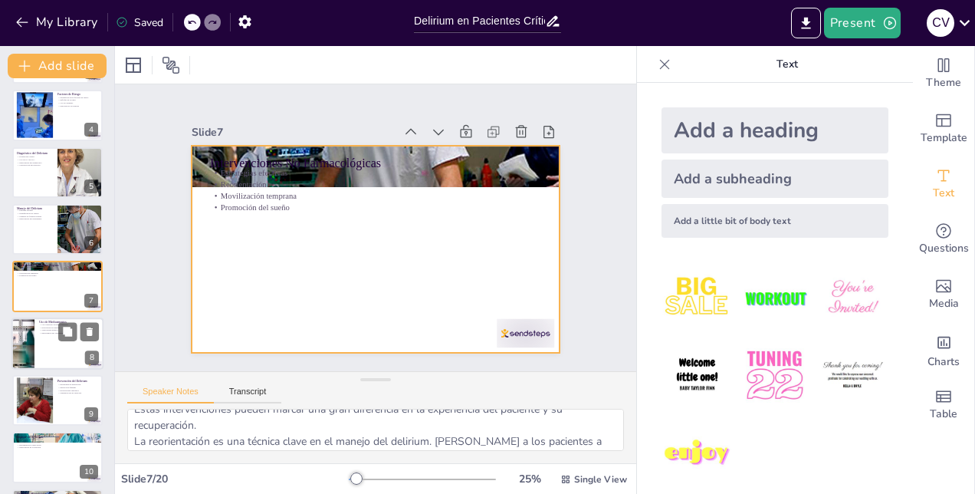
checkbox input "true"
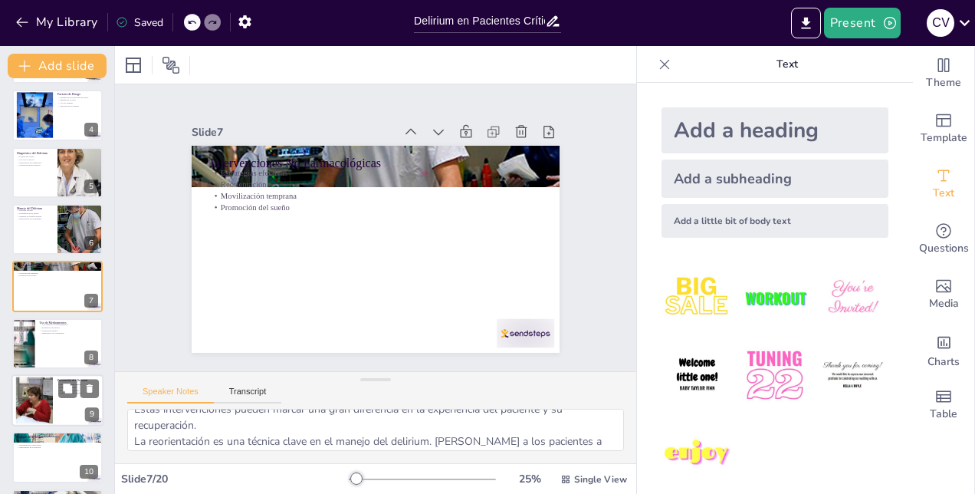
click at [51, 351] on div at bounding box center [57, 343] width 90 height 51
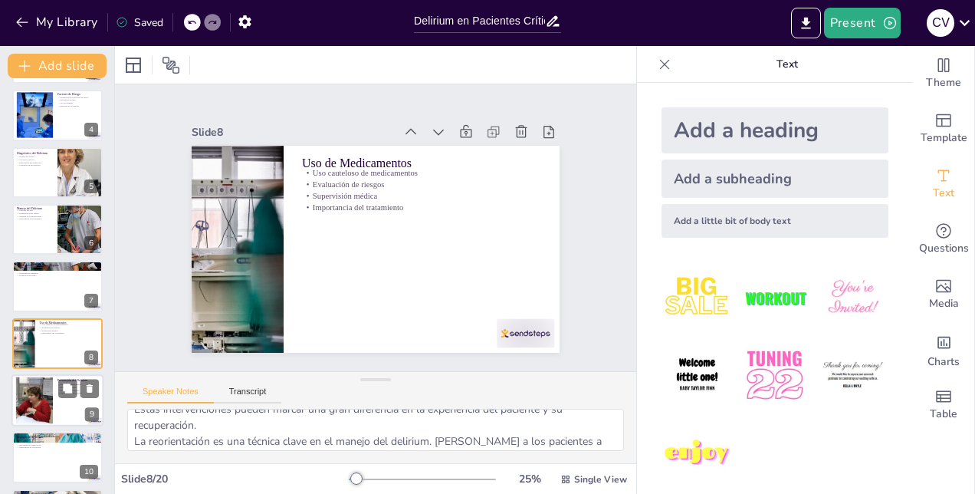
type textarea "El uso cauteloso de medicamentos es esencial en el manejo del delirium. Los ant…"
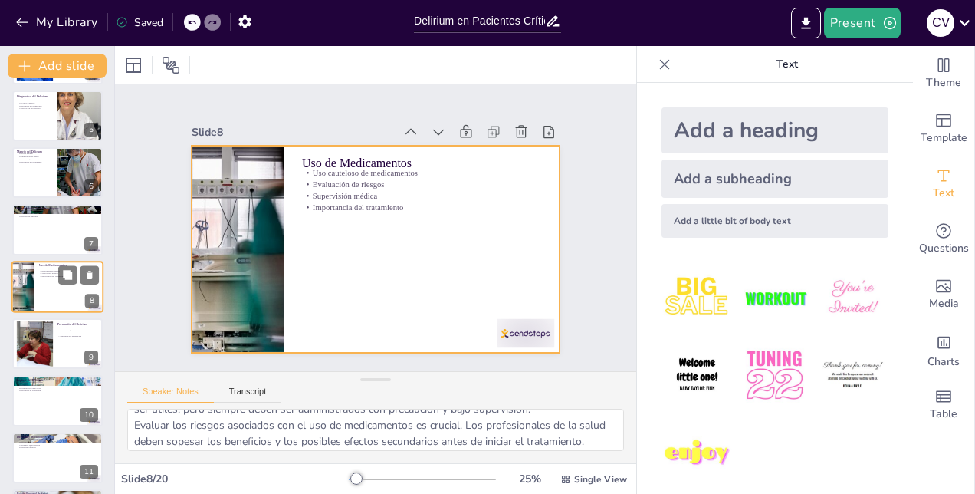
click at [48, 284] on div at bounding box center [57, 287] width 92 height 52
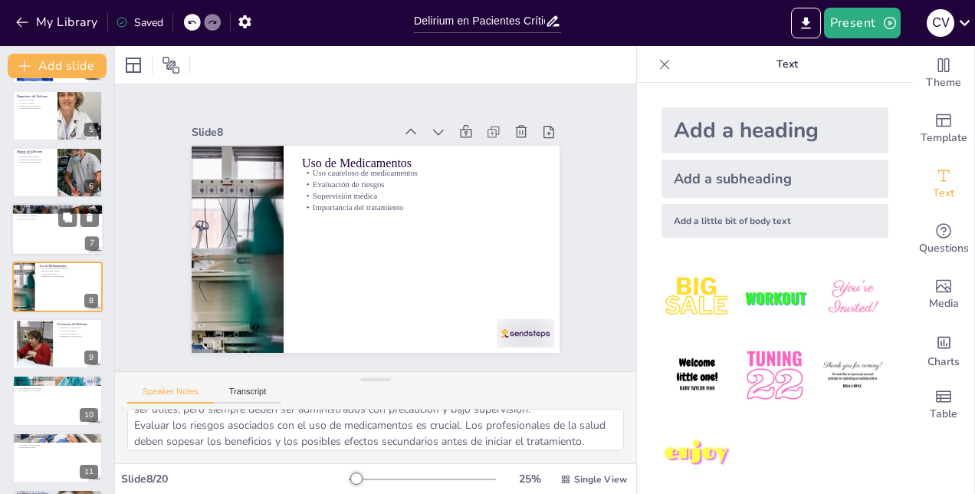
checkbox input "true"
click at [45, 234] on div at bounding box center [57, 230] width 92 height 52
type textarea "Implementar estrategias efectivas no farmacológicas es fundamental para el mane…"
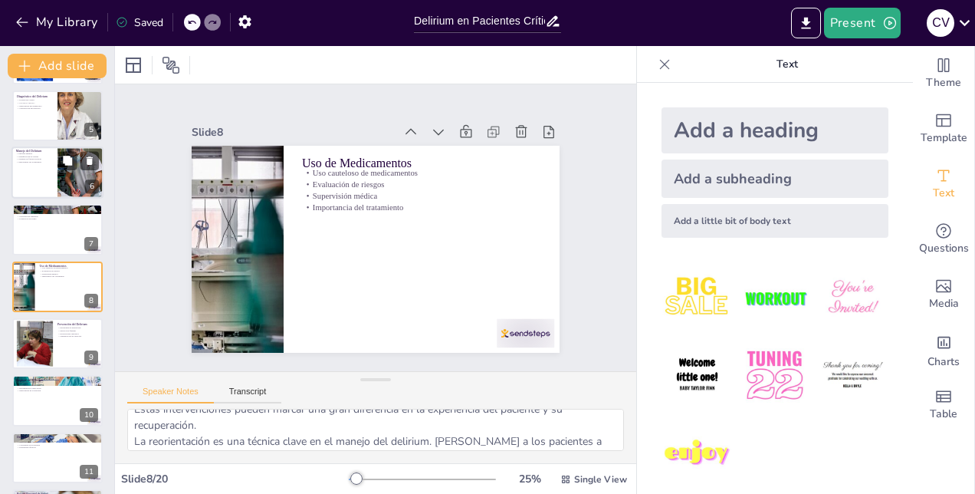
scroll to position [172, 0]
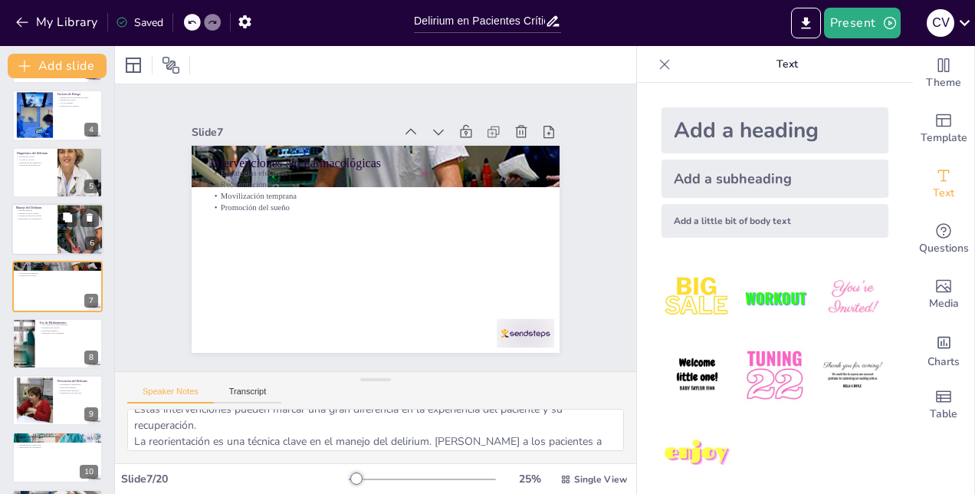
checkbox input "true"
click at [36, 228] on div at bounding box center [57, 229] width 92 height 52
type textarea "Un enfoque integral en el manejo del delirium es esencial. Esto incluye tanto e…"
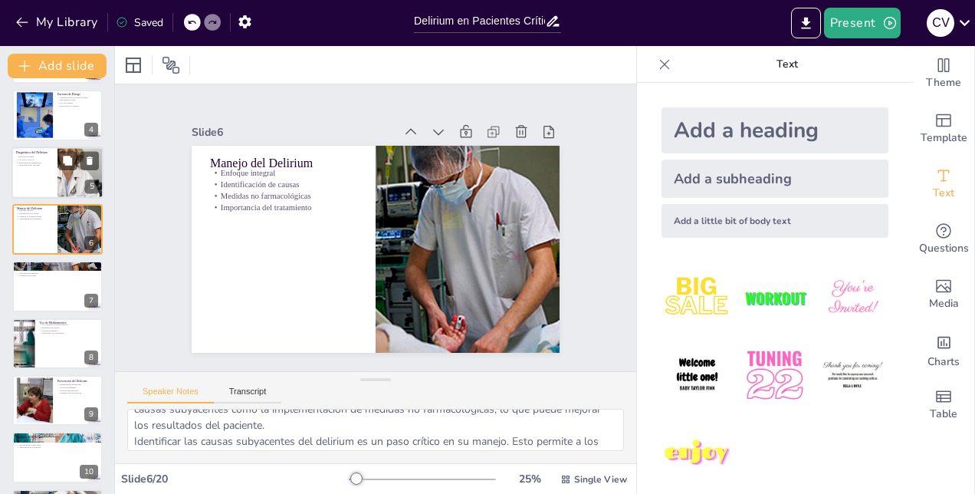
scroll to position [115, 0]
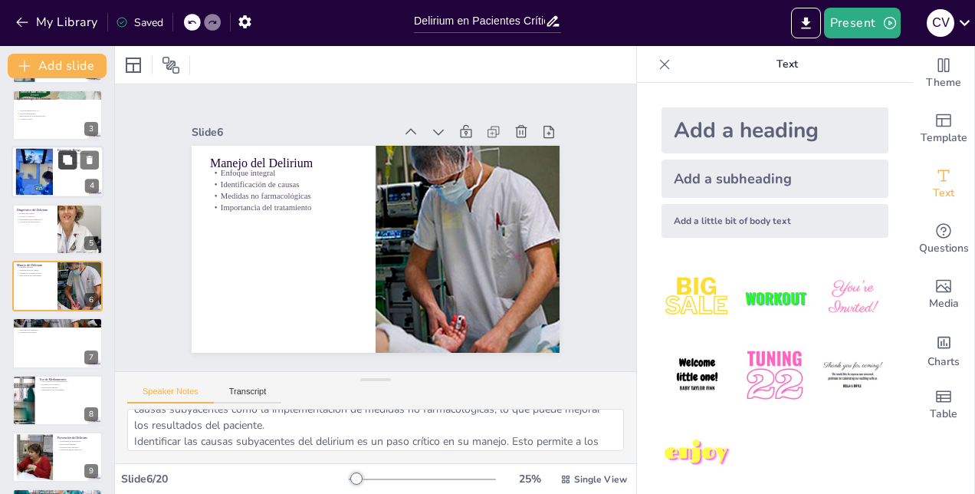
checkbox input "true"
click at [61, 159] on button at bounding box center [67, 160] width 18 height 18
type textarea "Identificar los factores de riesgo es fundamental para la prevención del deliri…"
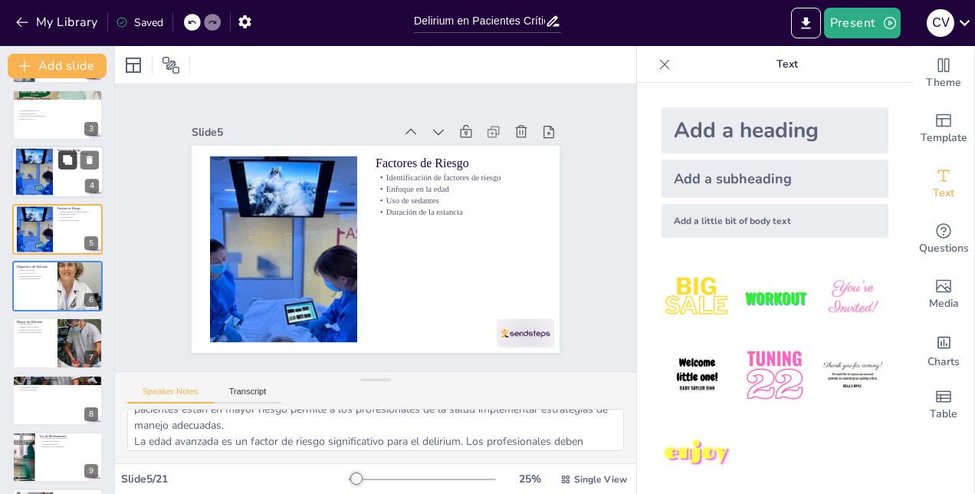
scroll to position [58, 0]
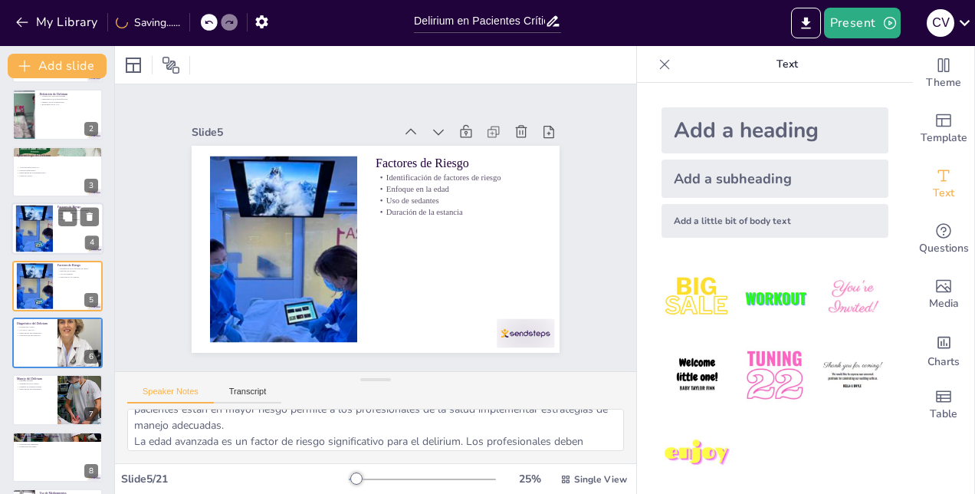
checkbox input "true"
click at [86, 219] on icon at bounding box center [89, 217] width 11 height 11
type textarea "La evaluación clínica es un componente esencial en el diagnóstico del delirium.…"
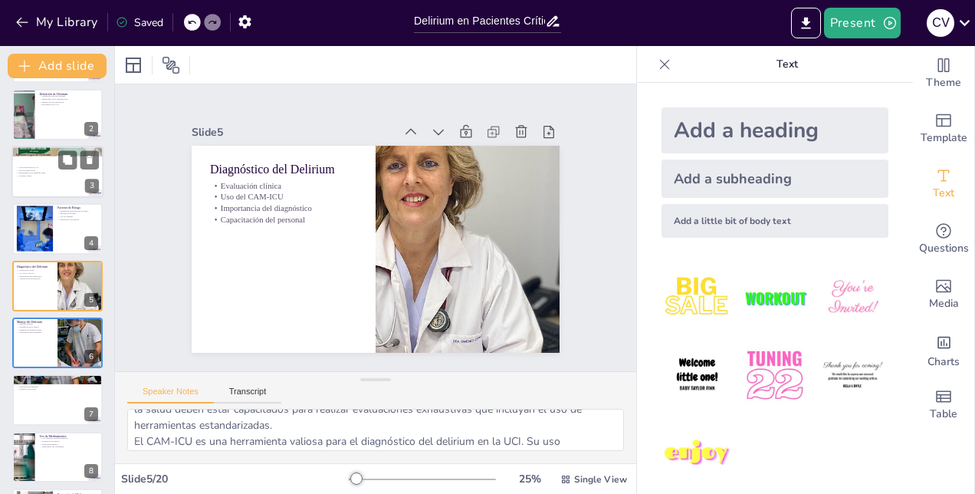
checkbox input "true"
click at [25, 172] on p "Importancia de la epidemiología" at bounding box center [57, 173] width 83 height 3
type textarea "La alta prevalencia del delirium en la UCI es alarmante y resalta la necesidad …"
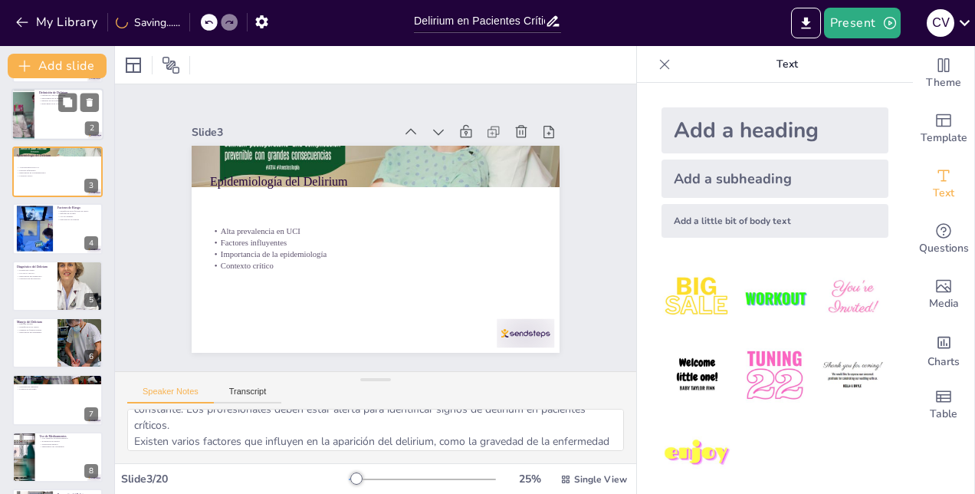
scroll to position [0, 0]
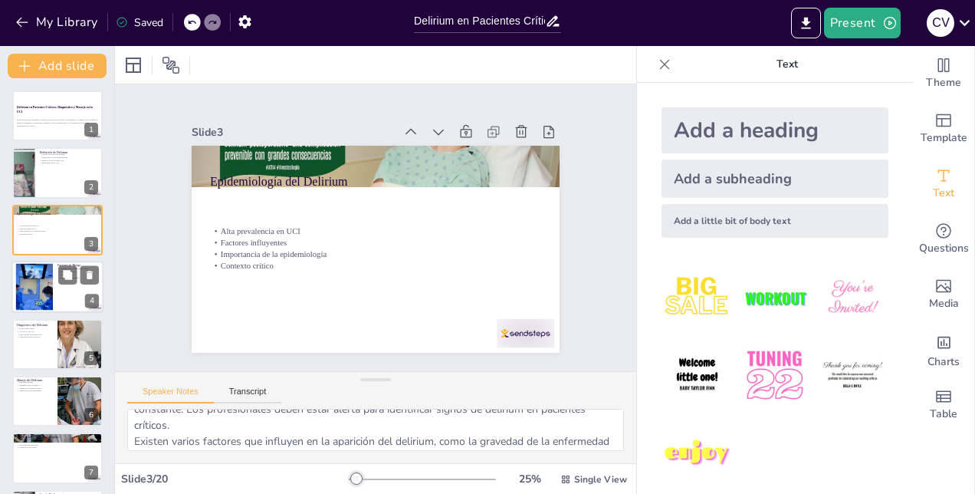
checkbox input "true"
click at [61, 294] on div at bounding box center [57, 287] width 92 height 52
type textarea "Identificar los factores de riesgo es fundamental para la prevención del deliri…"
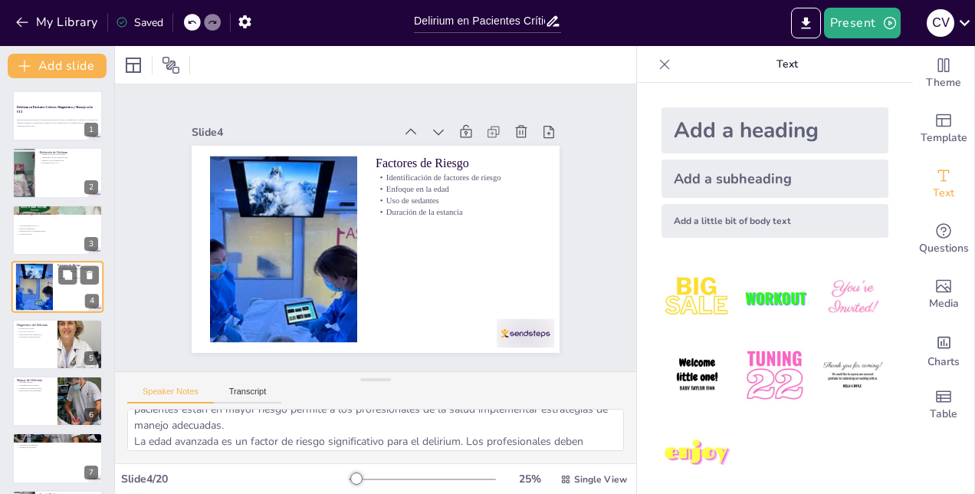
scroll to position [1, 0]
checkbox input "true"
click at [23, 343] on div at bounding box center [57, 343] width 90 height 51
type textarea "La evaluación clínica es un componente esencial en el diagnóstico del delirium.…"
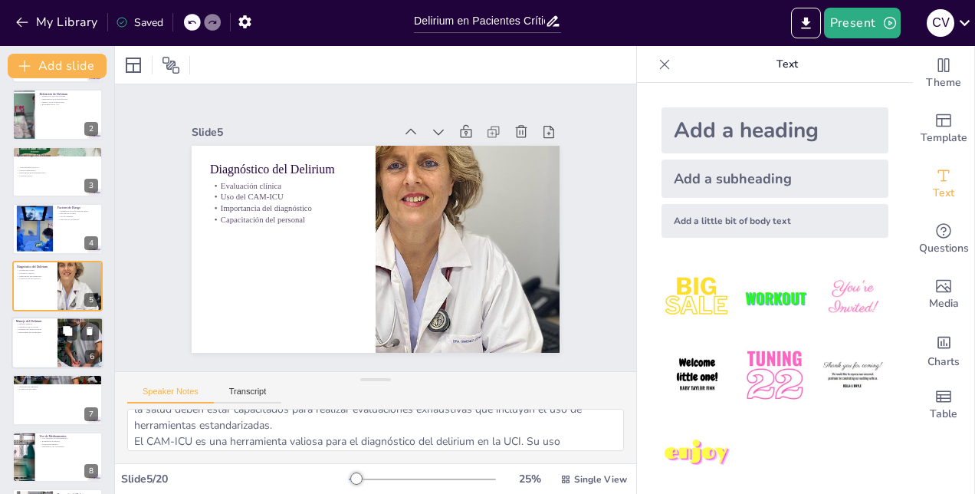
checkbox input "true"
click at [25, 336] on div at bounding box center [57, 343] width 92 height 52
type textarea "Un enfoque integral en el manejo del delirium es esencial. Esto incluye tanto e…"
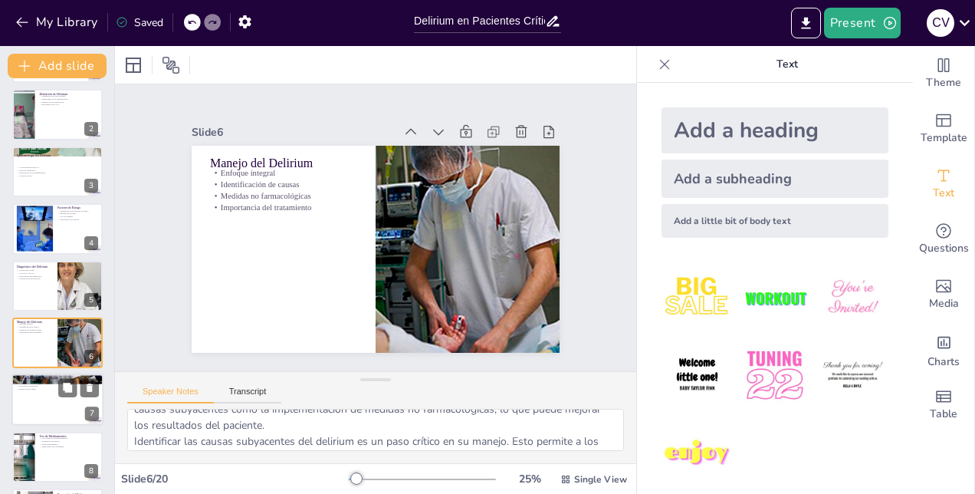
scroll to position [115, 0]
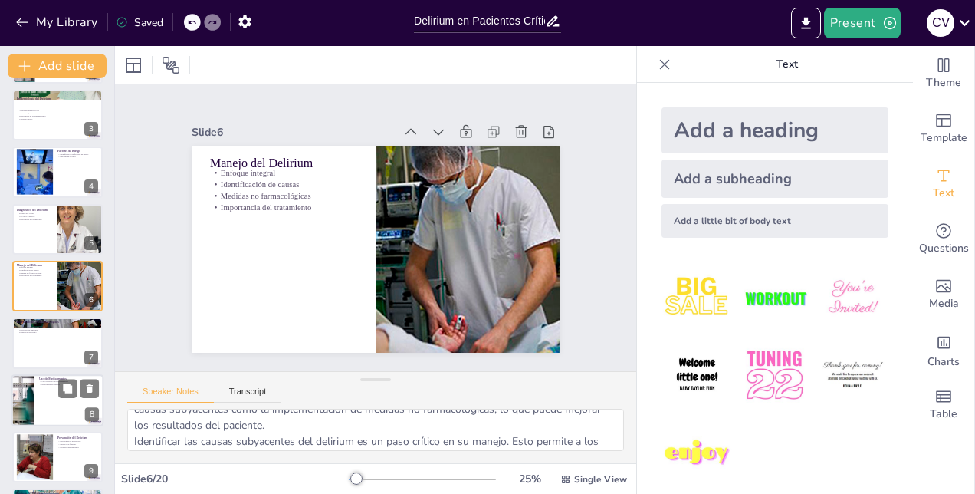
checkbox input "true"
click at [46, 399] on div at bounding box center [57, 400] width 92 height 52
type textarea "El uso cauteloso de medicamentos es esencial en el manejo del delirium. Los ant…"
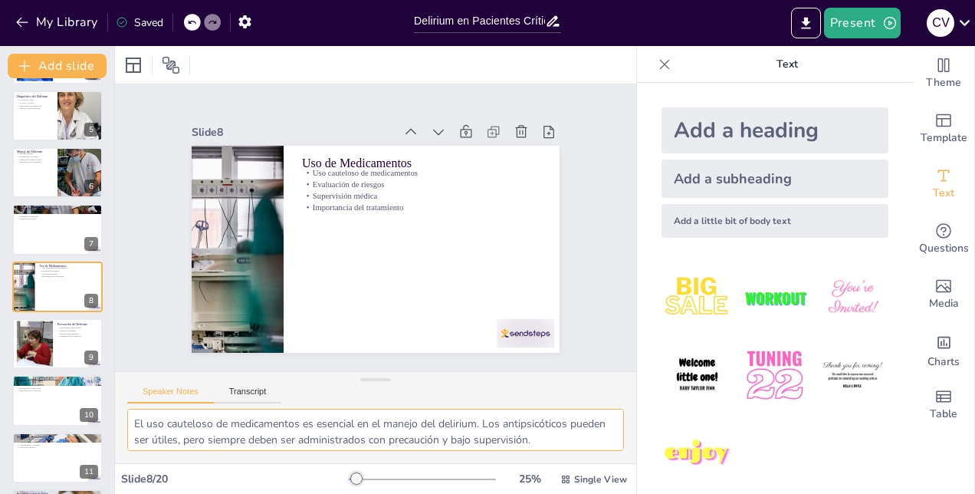
scroll to position [31, 0]
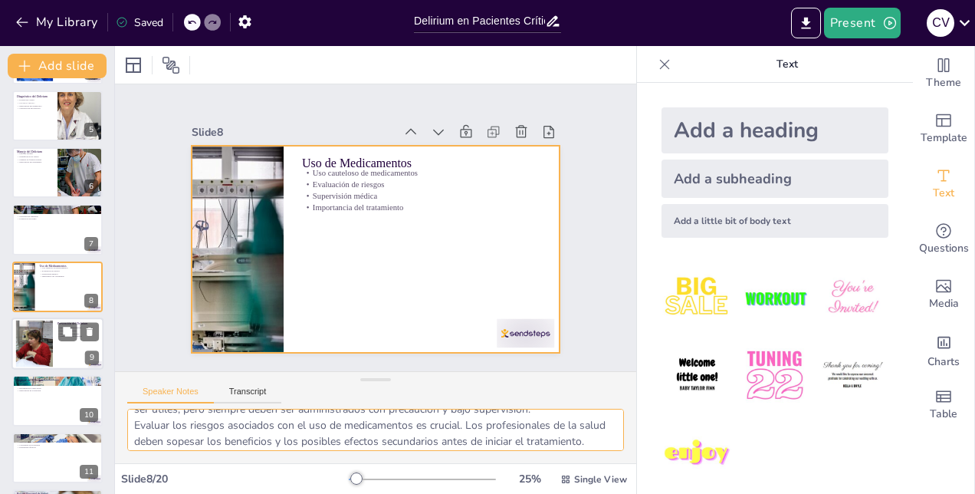
checkbox input "true"
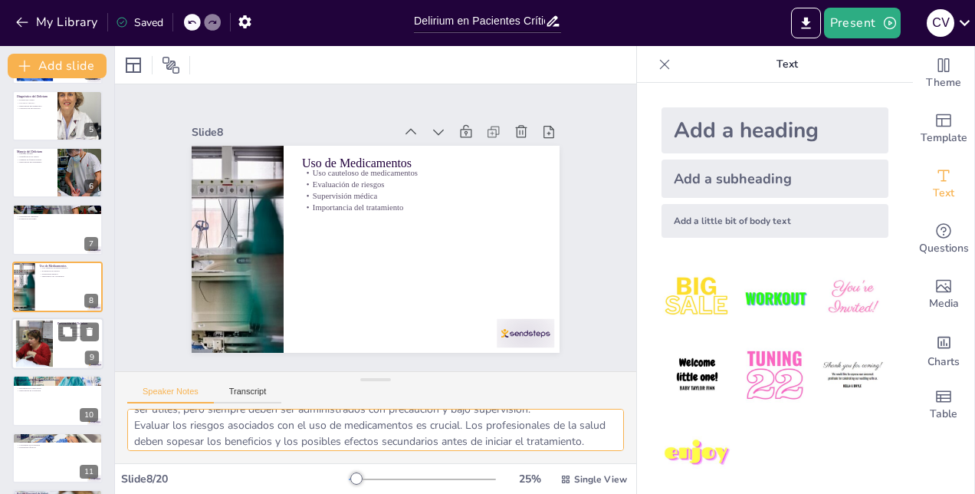
click at [25, 344] on div at bounding box center [34, 343] width 70 height 47
type textarea "Implementar estrategias de prevención es fundamental para reducir la incidencia…"
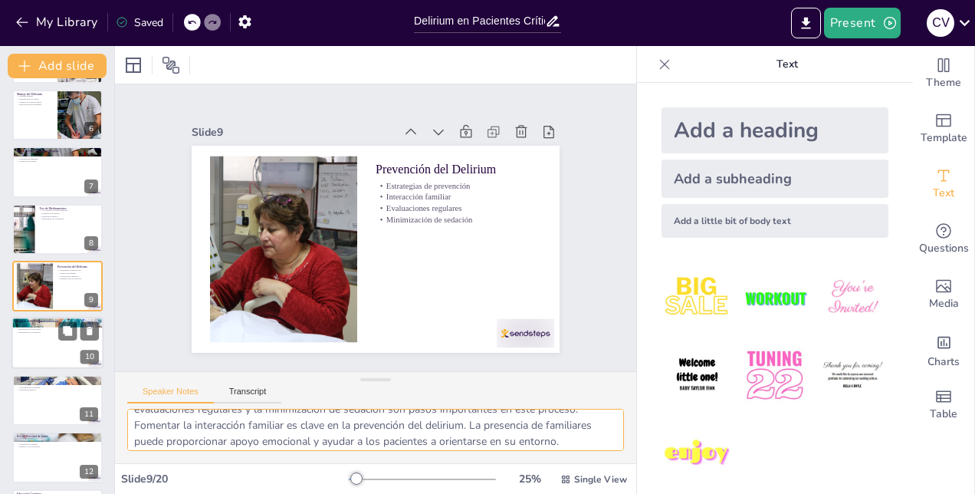
checkbox input "true"
click at [46, 338] on div at bounding box center [57, 343] width 92 height 52
type textarea "Las consecuencias del delirium pueden llevar a una estancia hospitalaria más pr…"
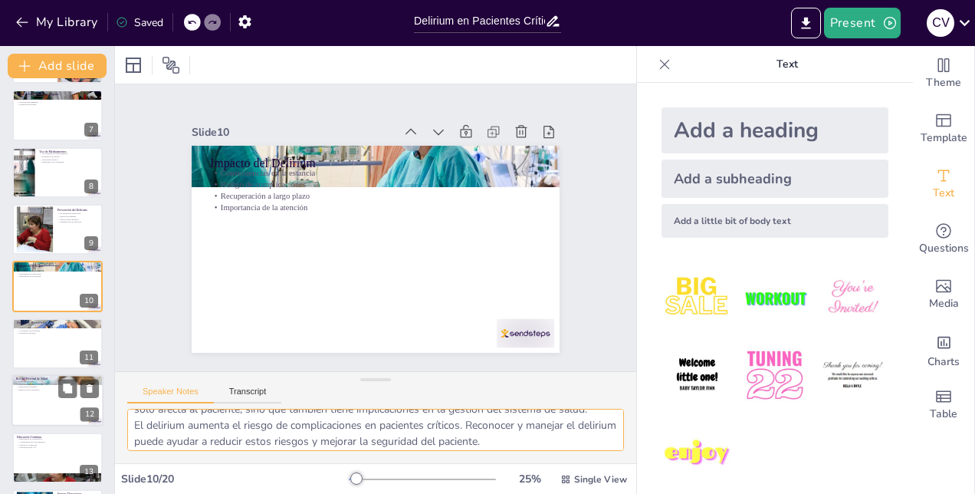
checkbox input "true"
click at [37, 403] on div at bounding box center [57, 400] width 92 height 52
type textarea "El personal de salud tiene un papel crucial en la atención de pacientes con del…"
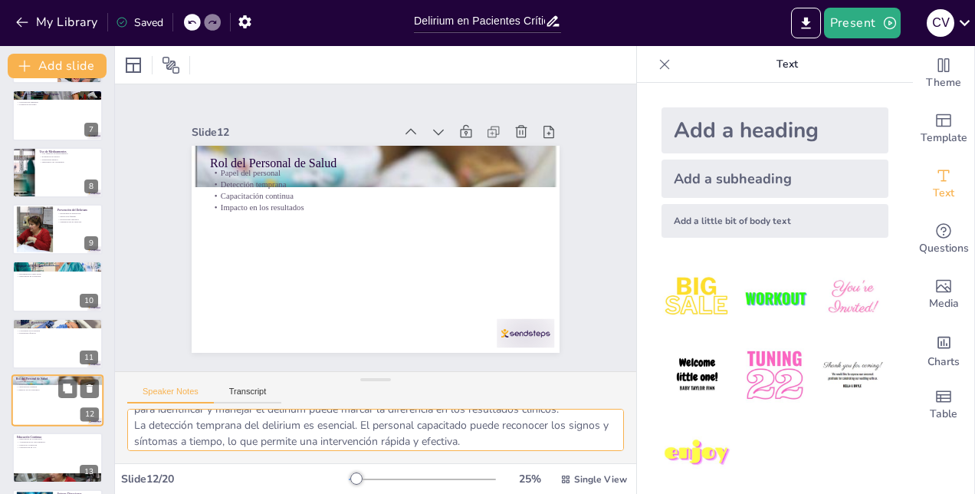
scroll to position [457, 0]
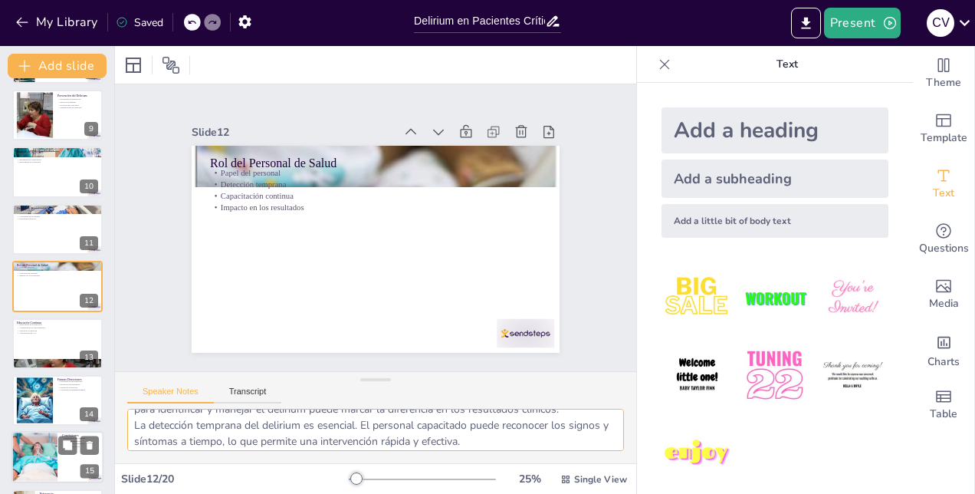
checkbox input "true"
click at [40, 462] on div at bounding box center [35, 457] width 75 height 51
type textarea "La importancia de reconocer y manejar el delirium en la UCI no puede subestimar…"
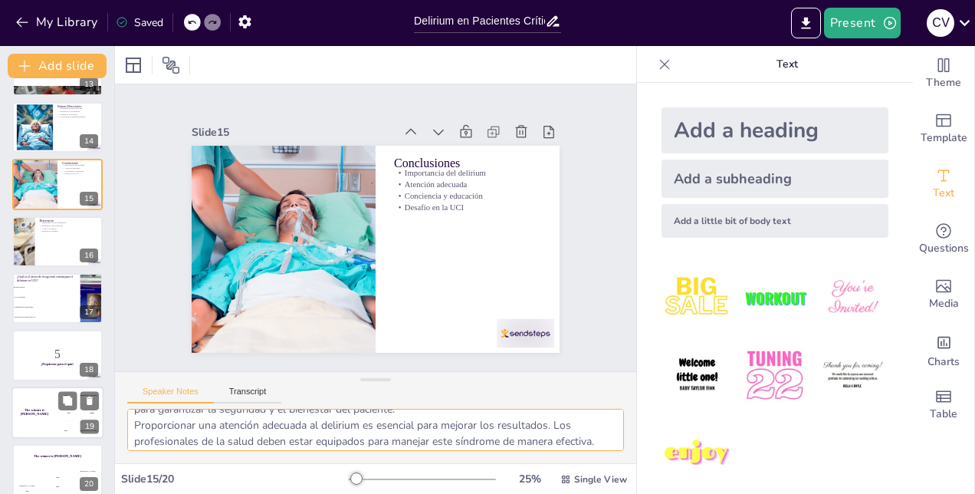
scroll to position [743, 0]
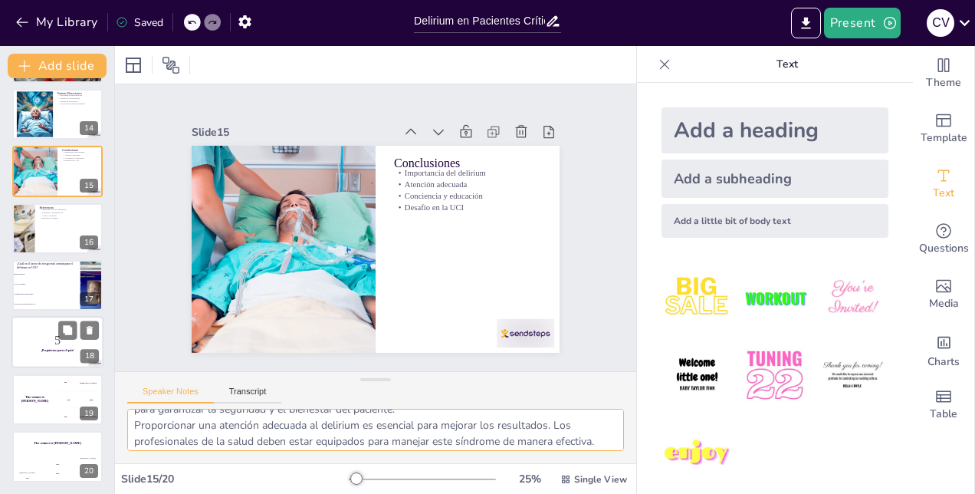
checkbox input "true"
click at [34, 342] on p "5" at bounding box center [57, 340] width 83 height 17
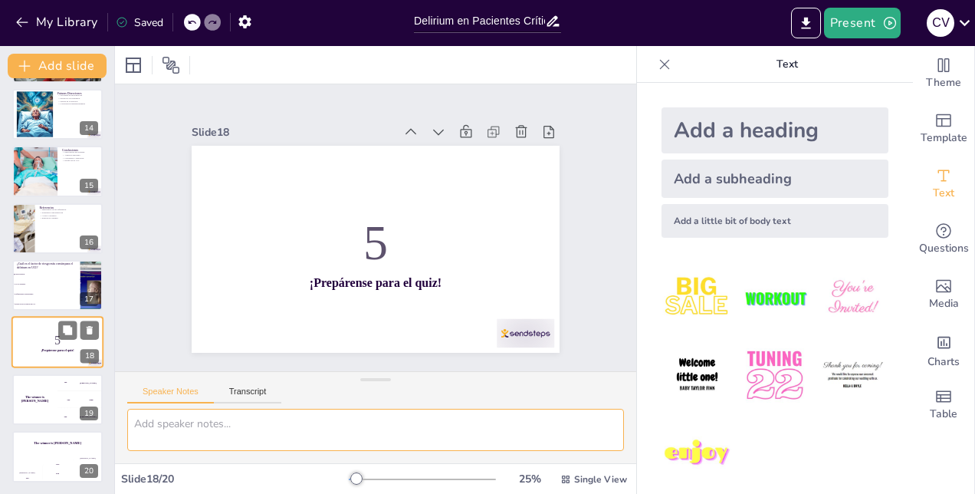
scroll to position [0, 0]
click at [37, 398] on h4 "The winner is [PERSON_NAME]" at bounding box center [34, 399] width 46 height 8
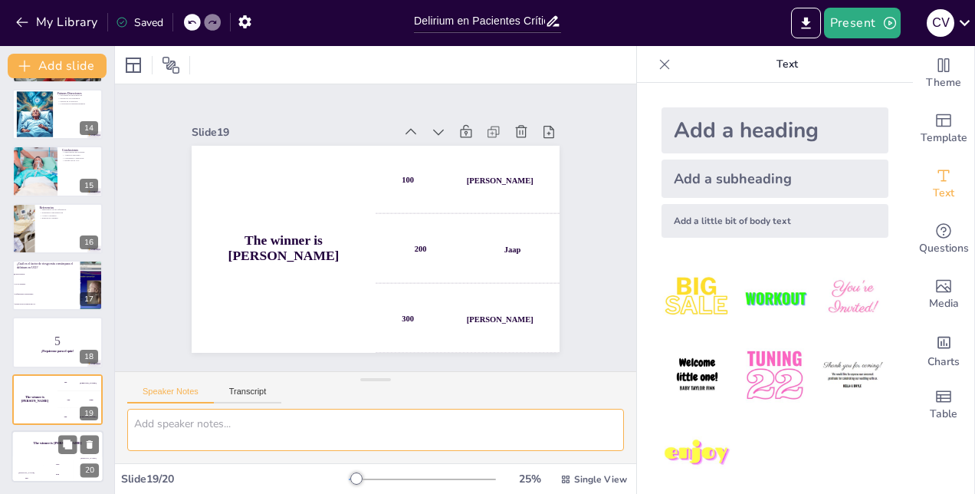
click at [38, 446] on div "The winner is [PERSON_NAME]" at bounding box center [57, 443] width 92 height 26
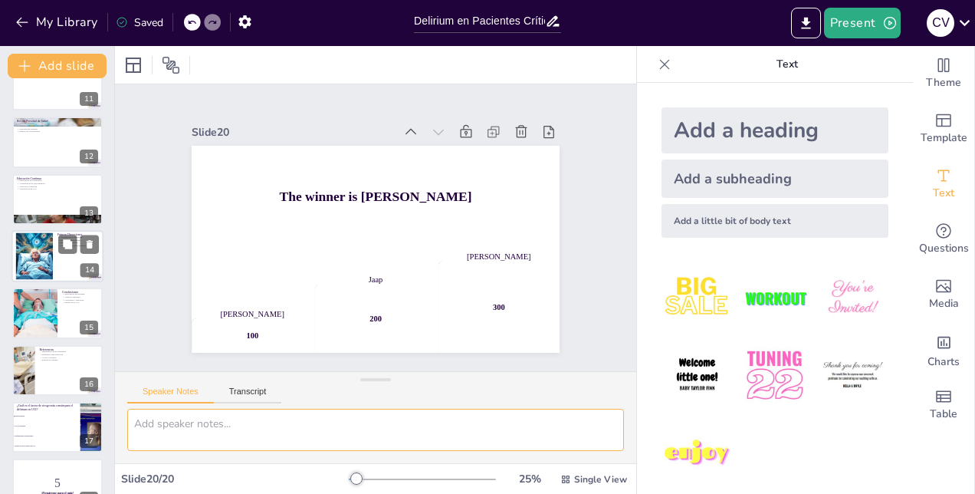
scroll to position [513, 0]
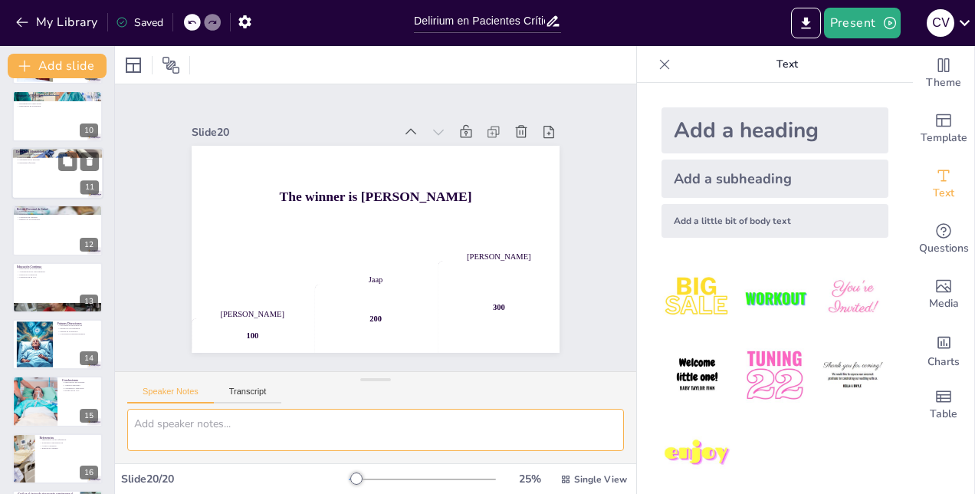
checkbox input "true"
click at [41, 184] on div at bounding box center [57, 173] width 92 height 52
type textarea "Comprender la relación entre el delirium y la mortalidad es esencial para los p…"
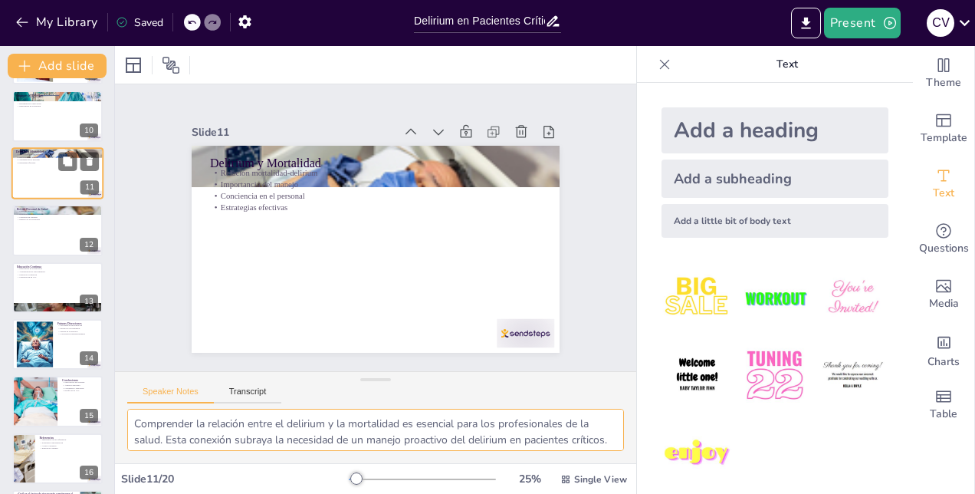
scroll to position [400, 0]
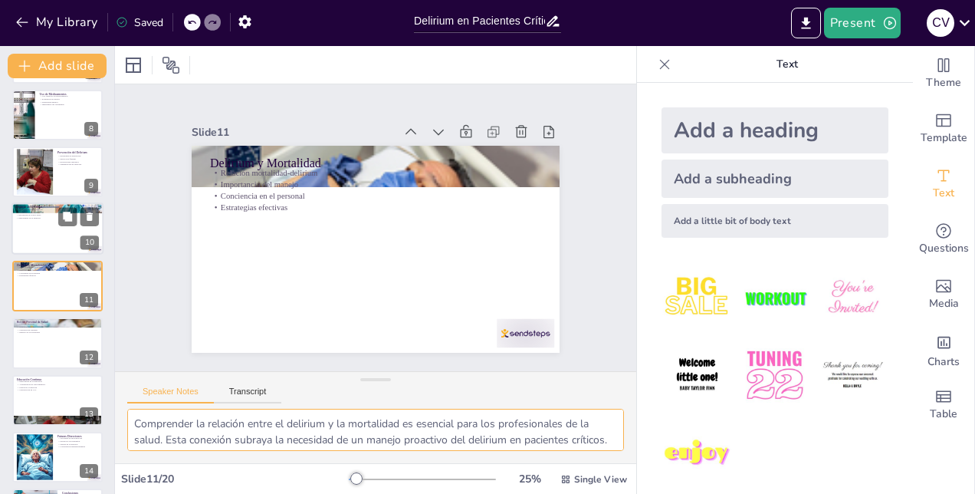
checkbox input "true"
click at [40, 247] on div at bounding box center [57, 229] width 92 height 52
type textarea "Las consecuencias del delirium pueden llevar a una estancia hospitalaria más pr…"
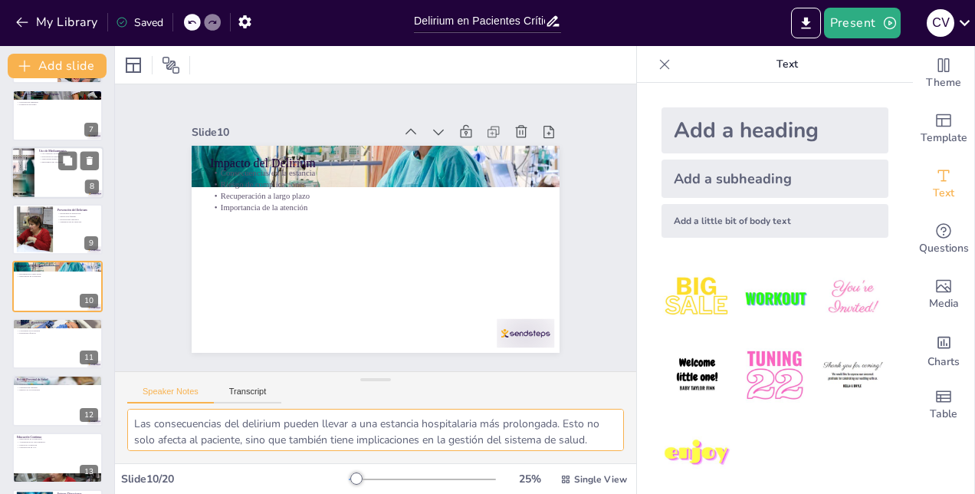
checkbox input "true"
click at [54, 174] on div at bounding box center [57, 172] width 92 height 52
type textarea "El uso cauteloso de medicamentos es esencial en el manejo del delirium. Los ant…"
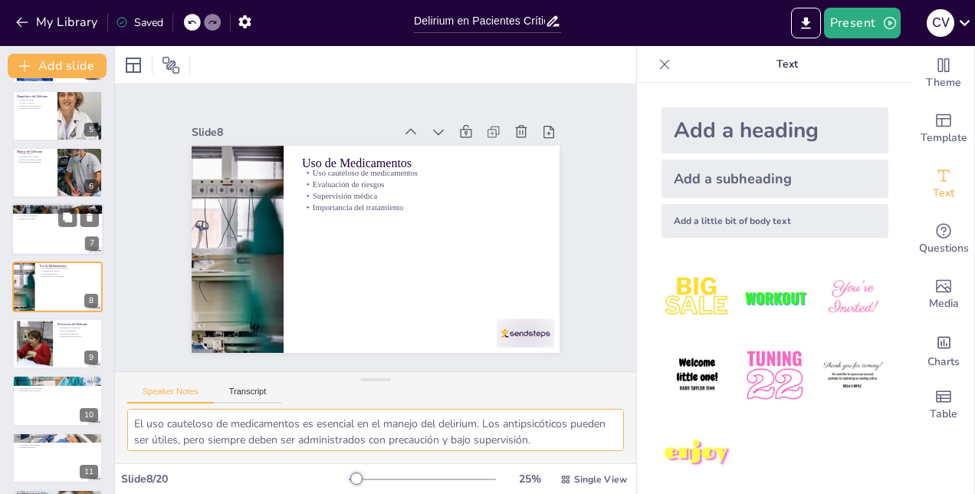
checkbox input "true"
click at [52, 232] on div at bounding box center [57, 230] width 92 height 52
type textarea "Implementar estrategias efectivas no farmacológicas es fundamental para el mane…"
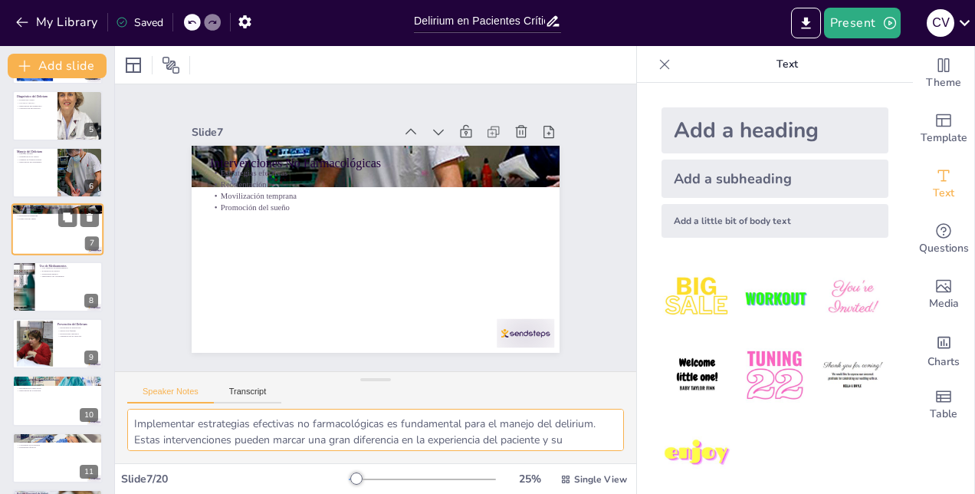
scroll to position [172, 0]
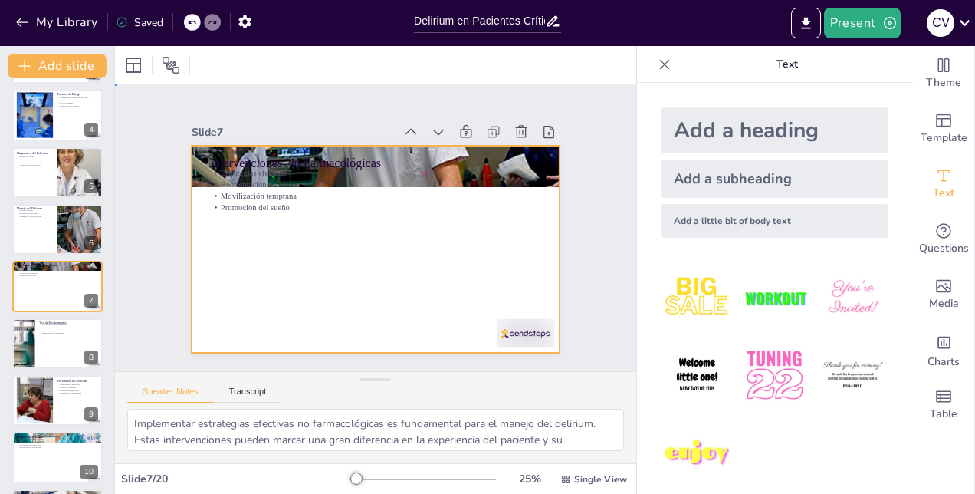
drag, startPoint x: 324, startPoint y: 264, endPoint x: 264, endPoint y: 196, distance: 90.1
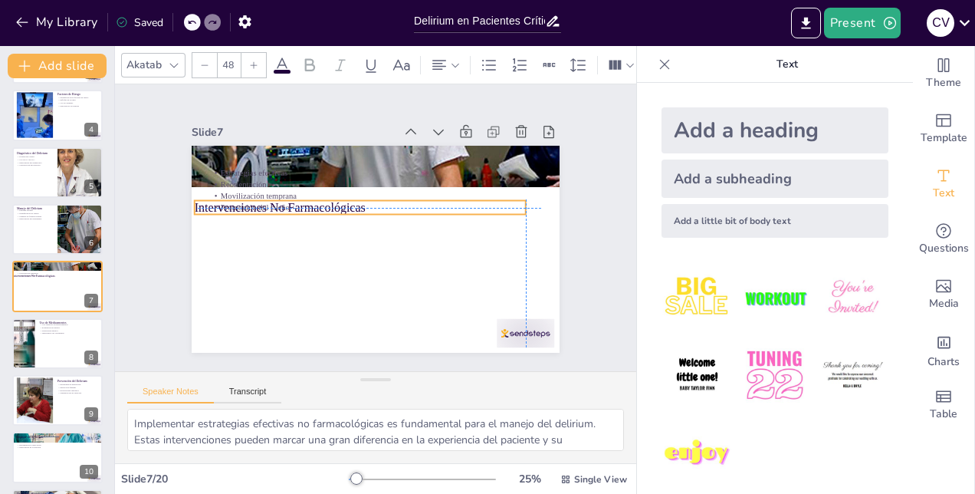
drag, startPoint x: 235, startPoint y: 158, endPoint x: 222, endPoint y: 202, distance: 45.4
click at [222, 186] on div "Intervenciones No Farmacológicas Estrategias efectivas Reorientación Movilizaci…" at bounding box center [393, 147] width 360 height 77
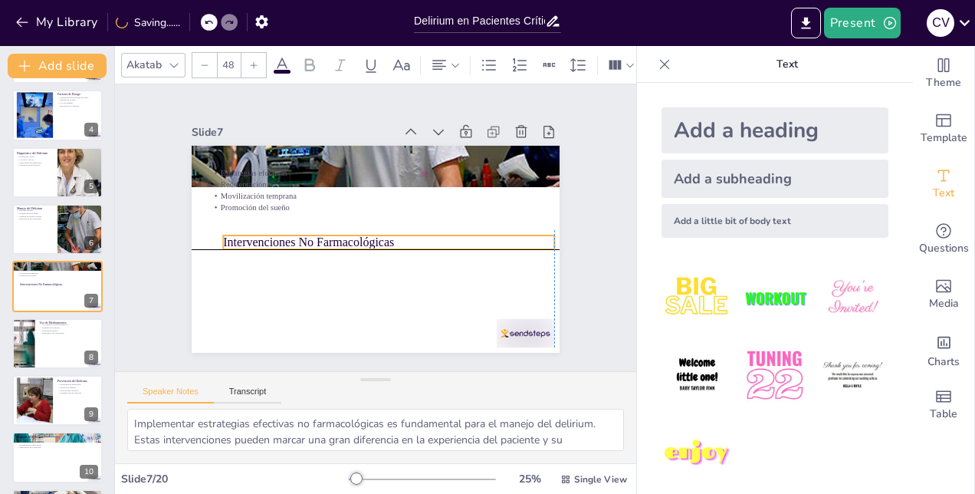
drag, startPoint x: 294, startPoint y: 207, endPoint x: 301, endPoint y: 229, distance: 23.3
click at [300, 229] on div "Intervenciones No Farmacológicas Estrategias efectivas Reorientación Movilizaci…" at bounding box center [431, 167] width 274 height 246
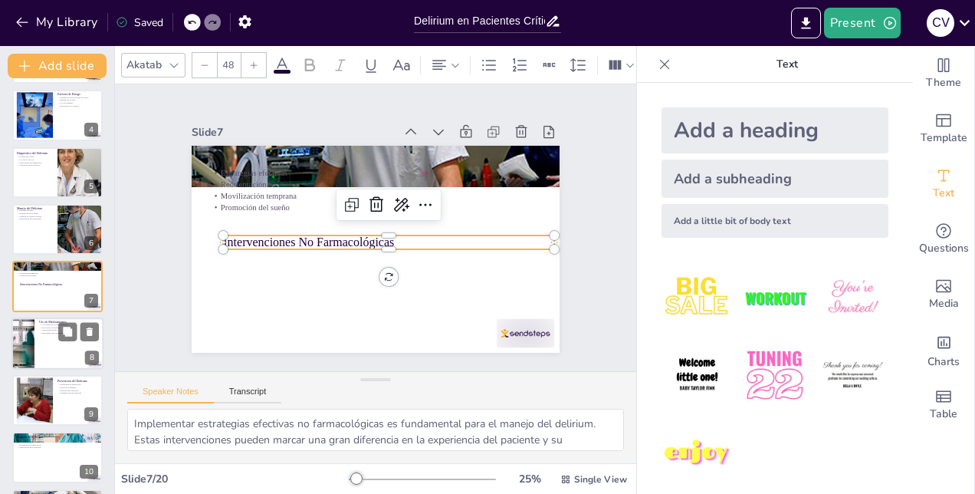
checkbox input "true"
click at [67, 357] on div at bounding box center [57, 343] width 90 height 51
type textarea "El uso cauteloso de medicamentos es esencial en el manejo del delirium. Los ant…"
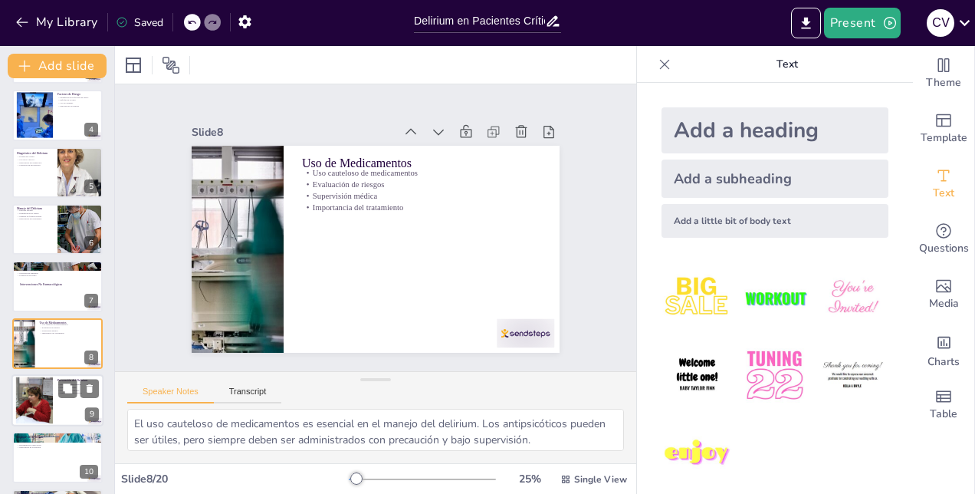
scroll to position [228, 0]
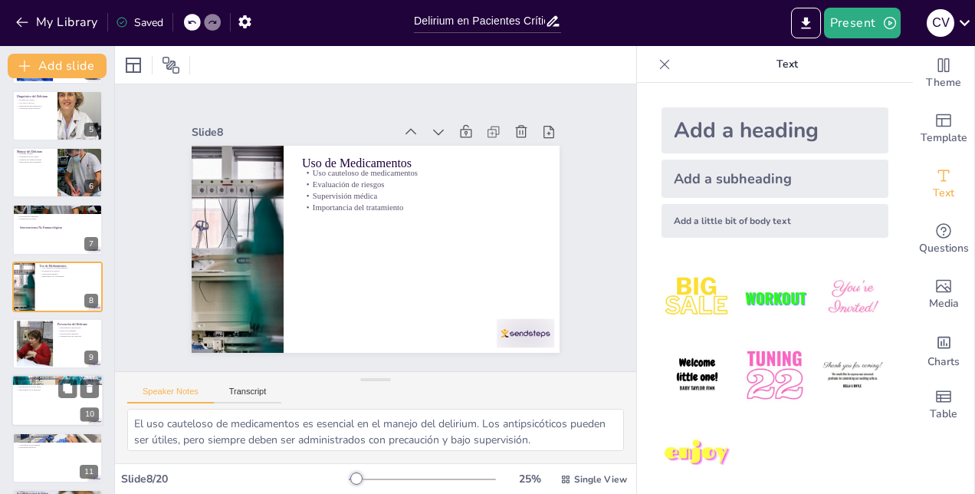
checkbox input "true"
click at [38, 403] on div at bounding box center [57, 401] width 92 height 52
type textarea "Las consecuencias del delirium pueden llevar a una estancia hospitalaria más pr…"
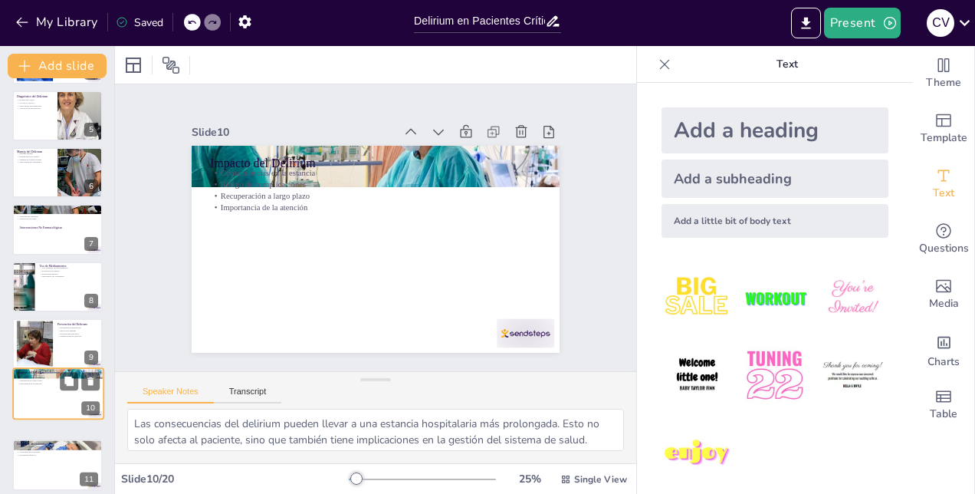
scroll to position [343, 0]
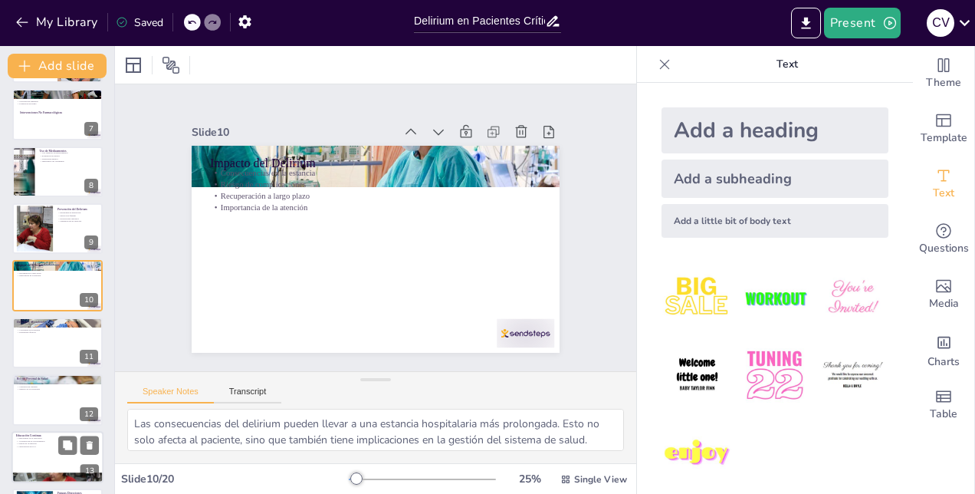
checkbox input "true"
click at [42, 448] on div at bounding box center [57, 457] width 92 height 52
type textarea "La educación continua sobre delirium es crucial para garantizar que el personal…"
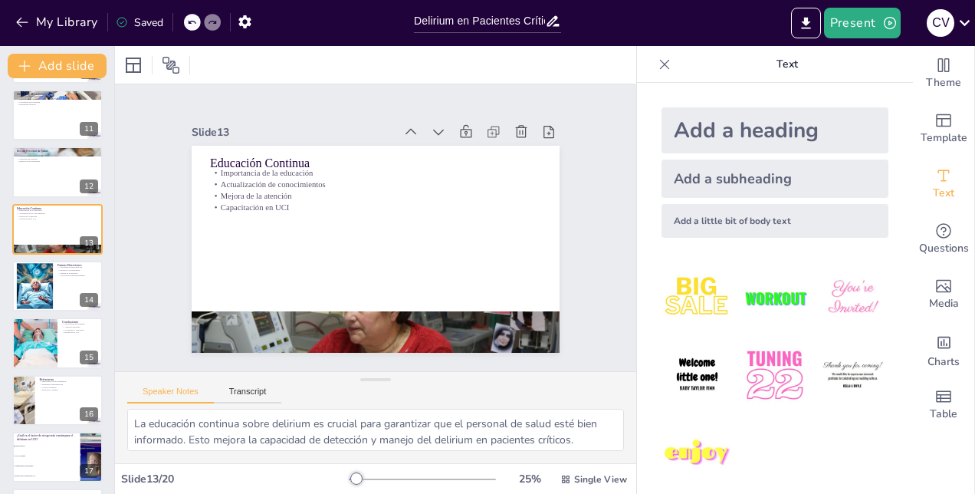
scroll to position [590, 0]
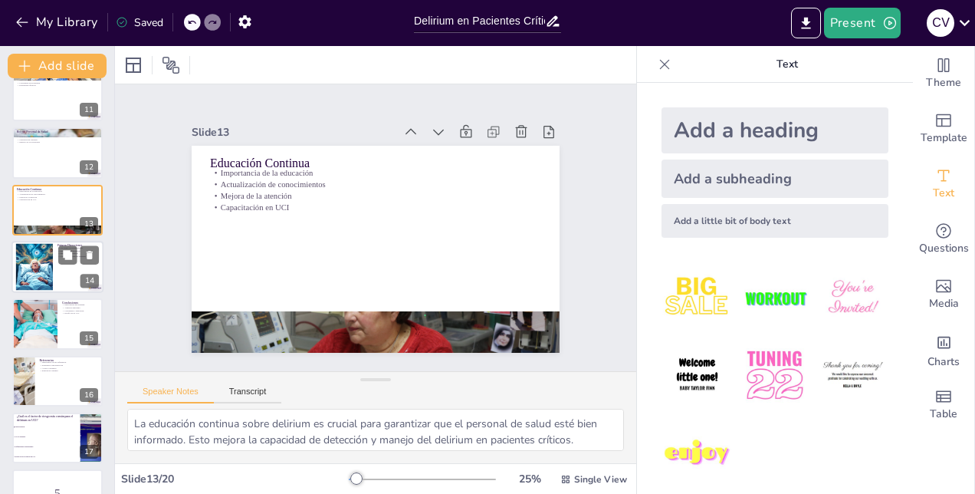
checkbox input "true"
click at [31, 274] on div at bounding box center [34, 267] width 68 height 47
type textarea "La necesidad de investigación en el área del delirium es apremiante. Comprender…"
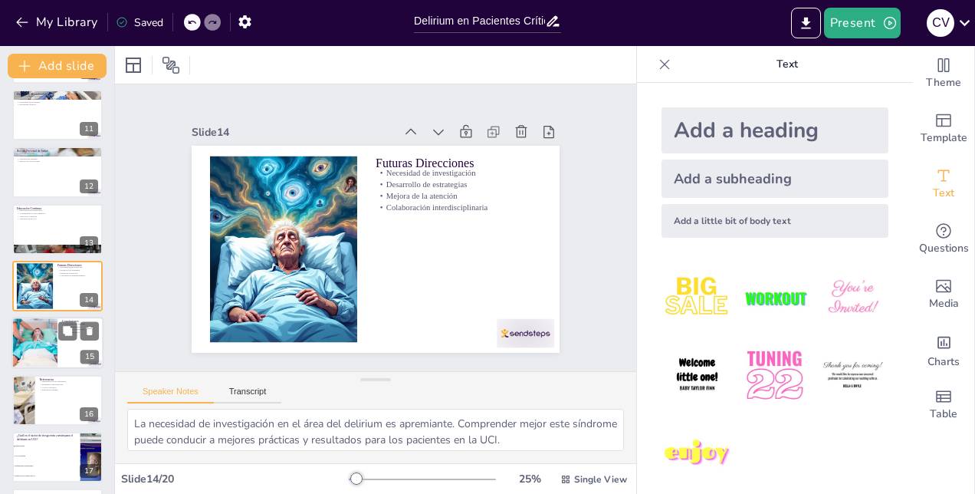
checkbox input "true"
click at [68, 348] on div at bounding box center [57, 343] width 92 height 52
type textarea "La importancia de reconocer y manejar el delirium en la UCI no puede subestimar…"
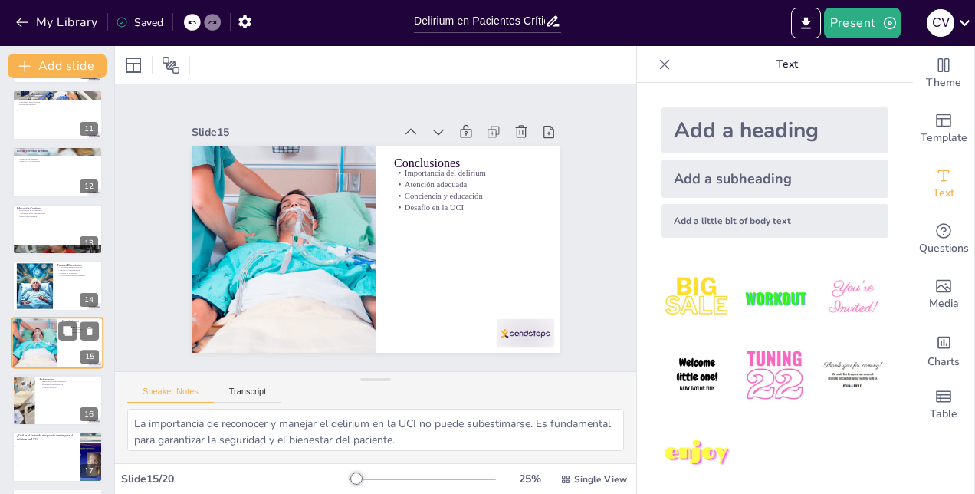
scroll to position [628, 0]
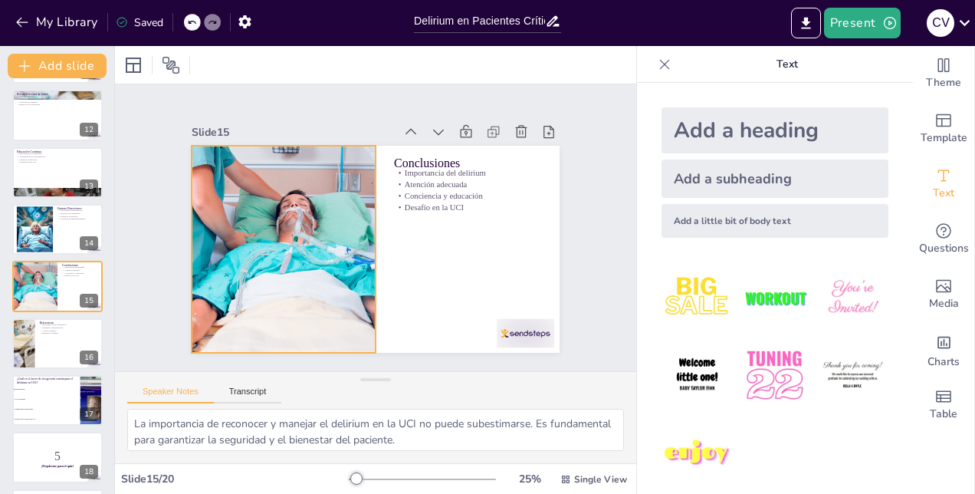
click at [282, 244] on div at bounding box center [280, 230] width 341 height 266
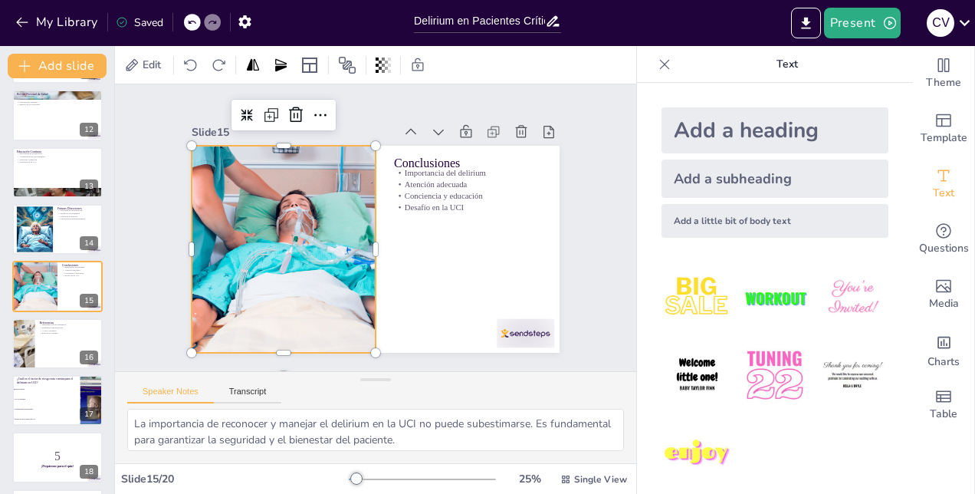
checkbox input "true"
